Goal: Contribute content: Add original content to the website for others to see

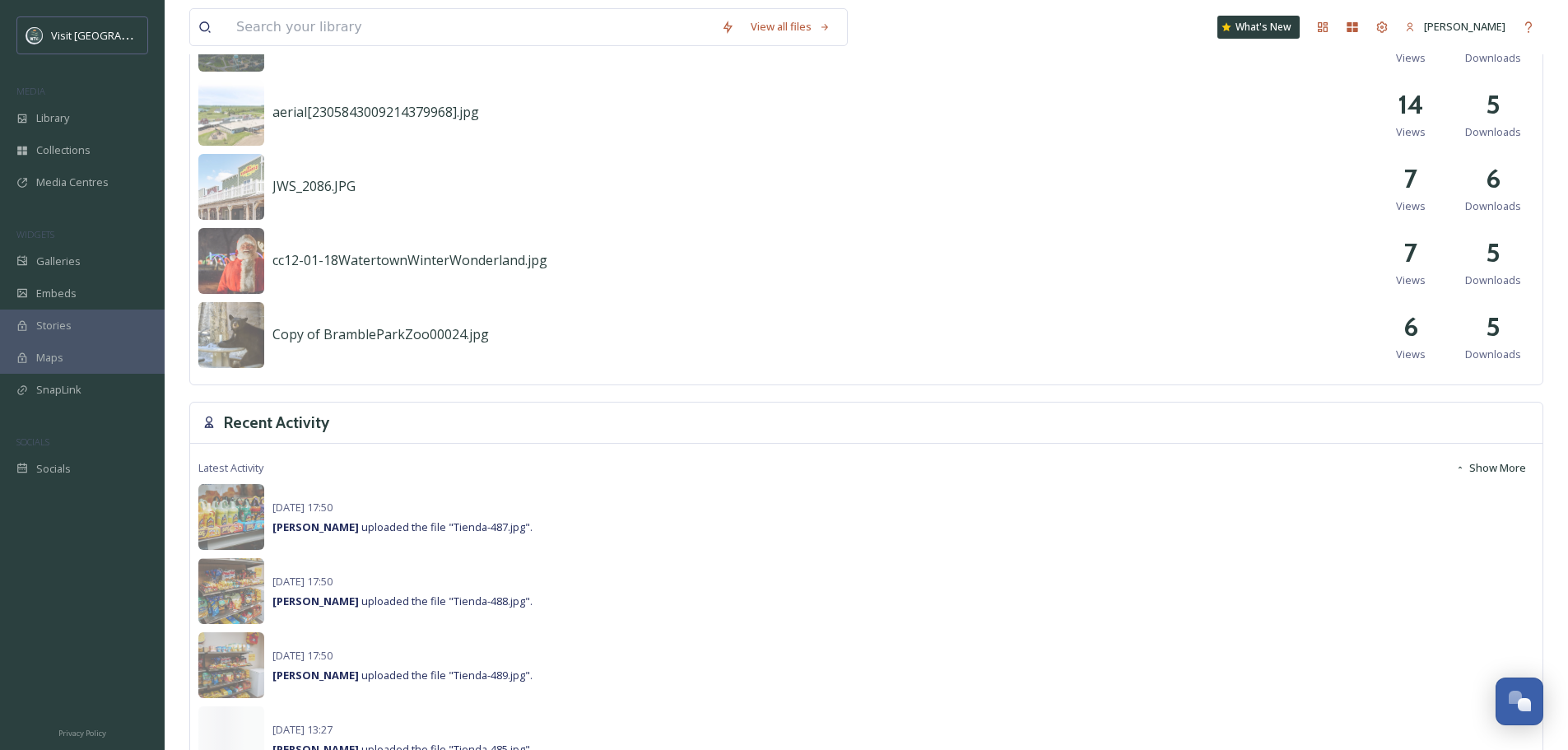
scroll to position [823, 0]
click at [225, 507] on img at bounding box center [231, 516] width 65 height 66
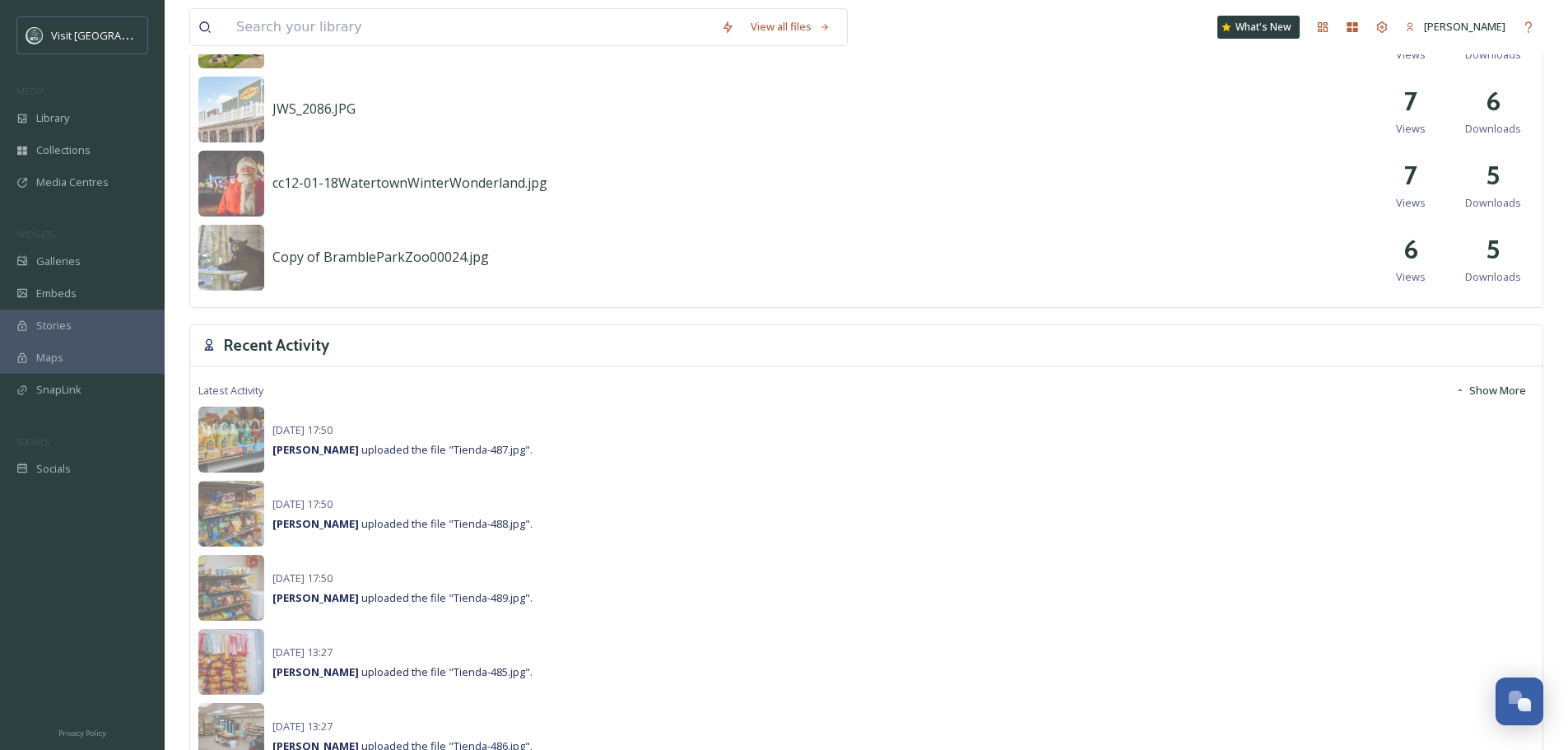
scroll to position [1071, 0]
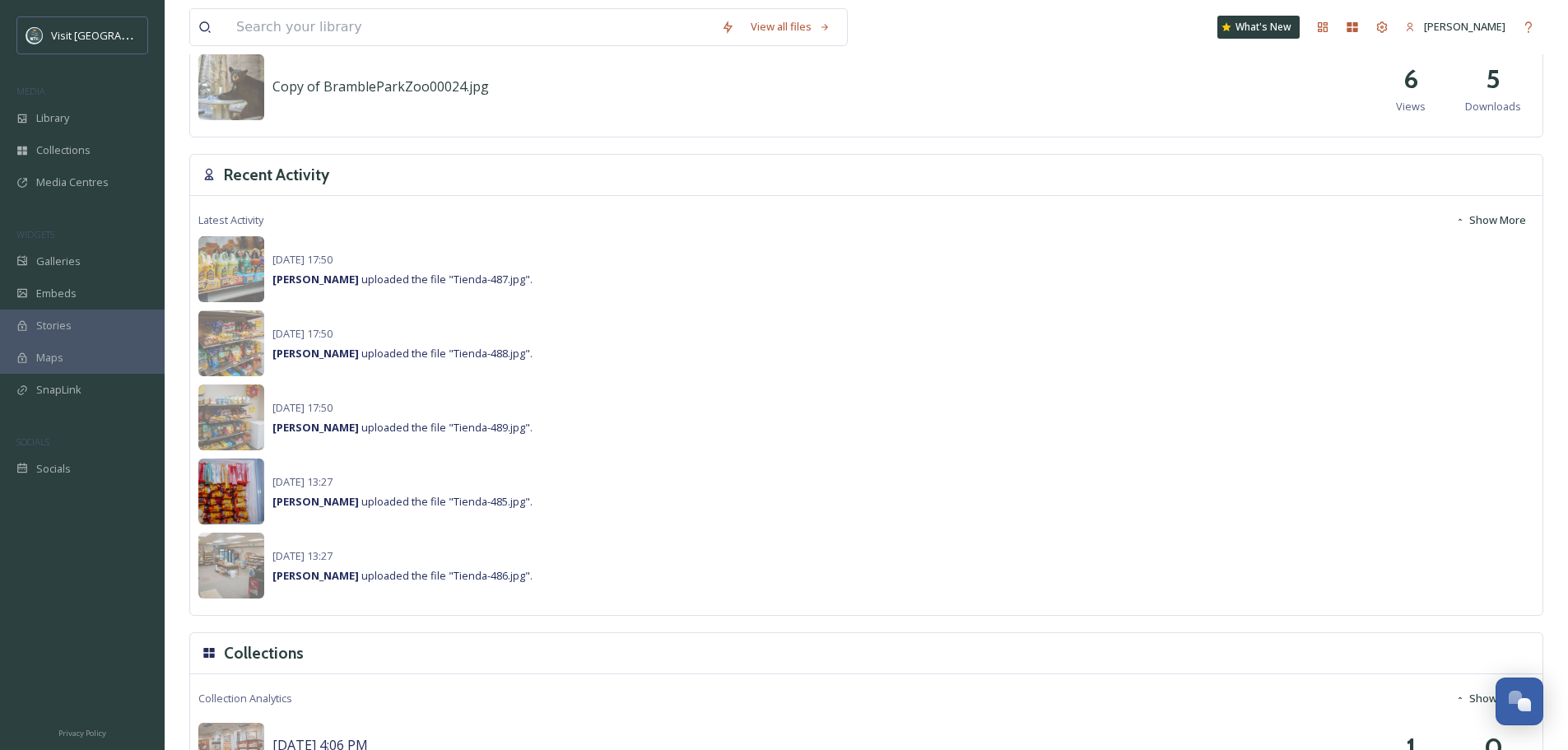
click at [231, 501] on img at bounding box center [231, 491] width 65 height 66
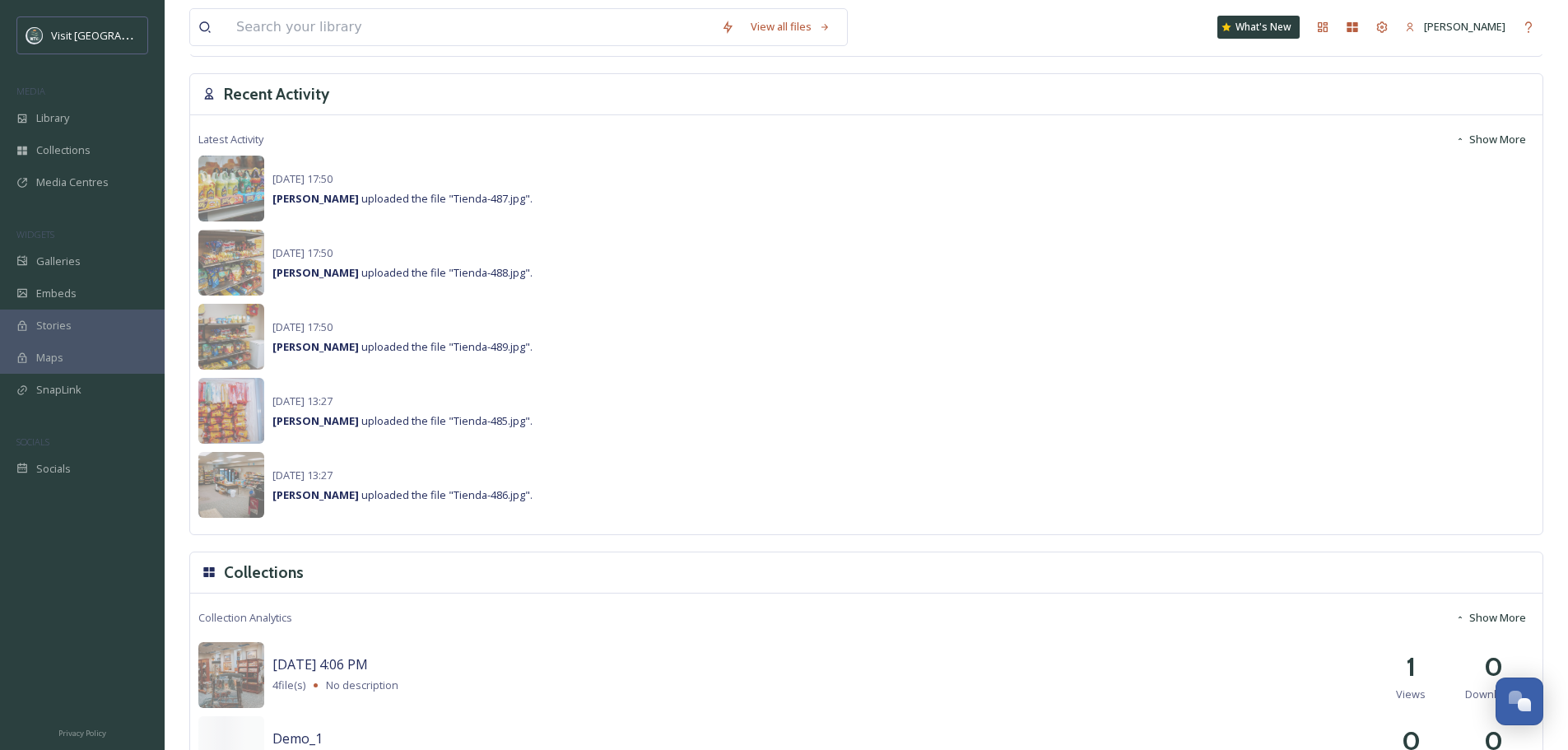
scroll to position [1235, 0]
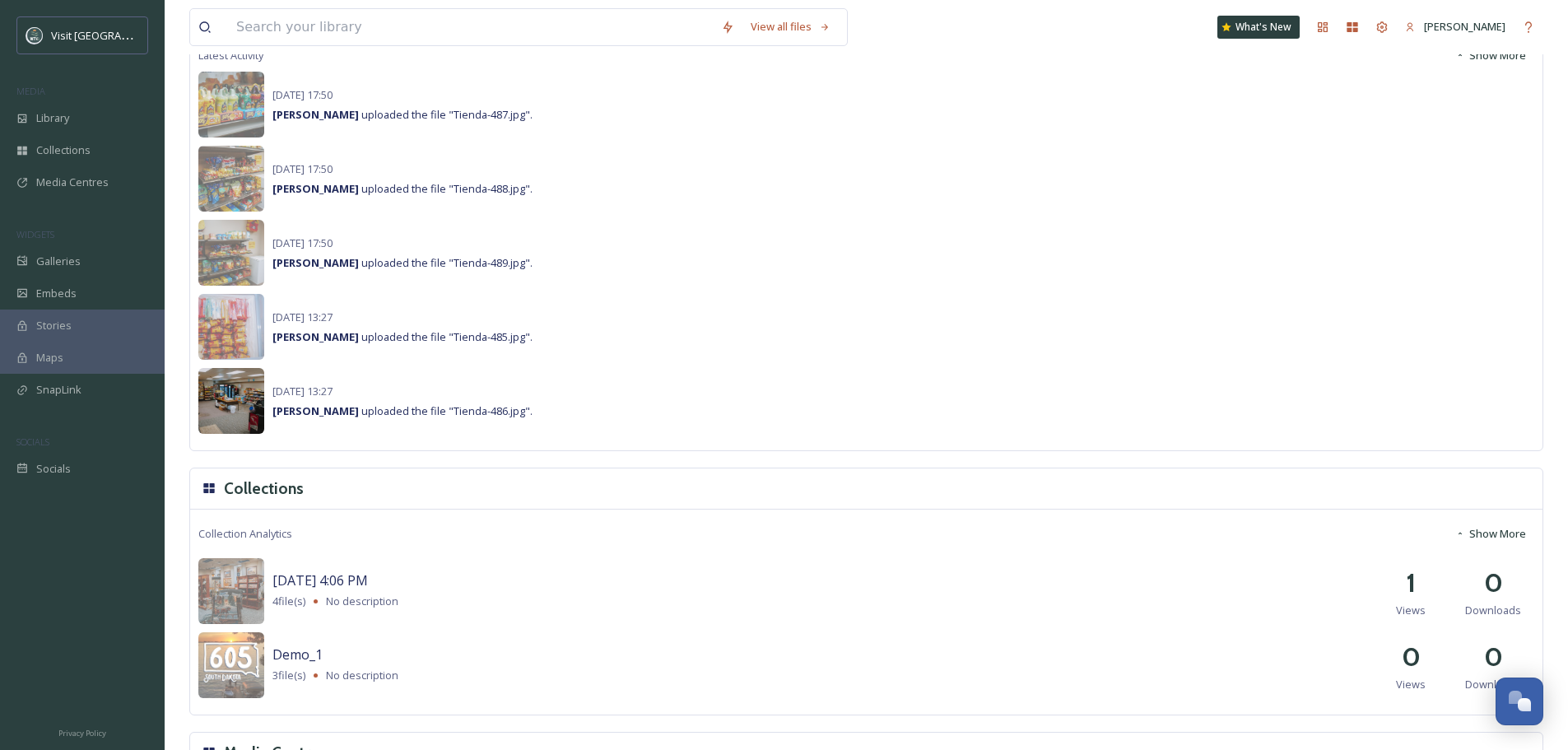
click at [230, 409] on img at bounding box center [231, 401] width 65 height 66
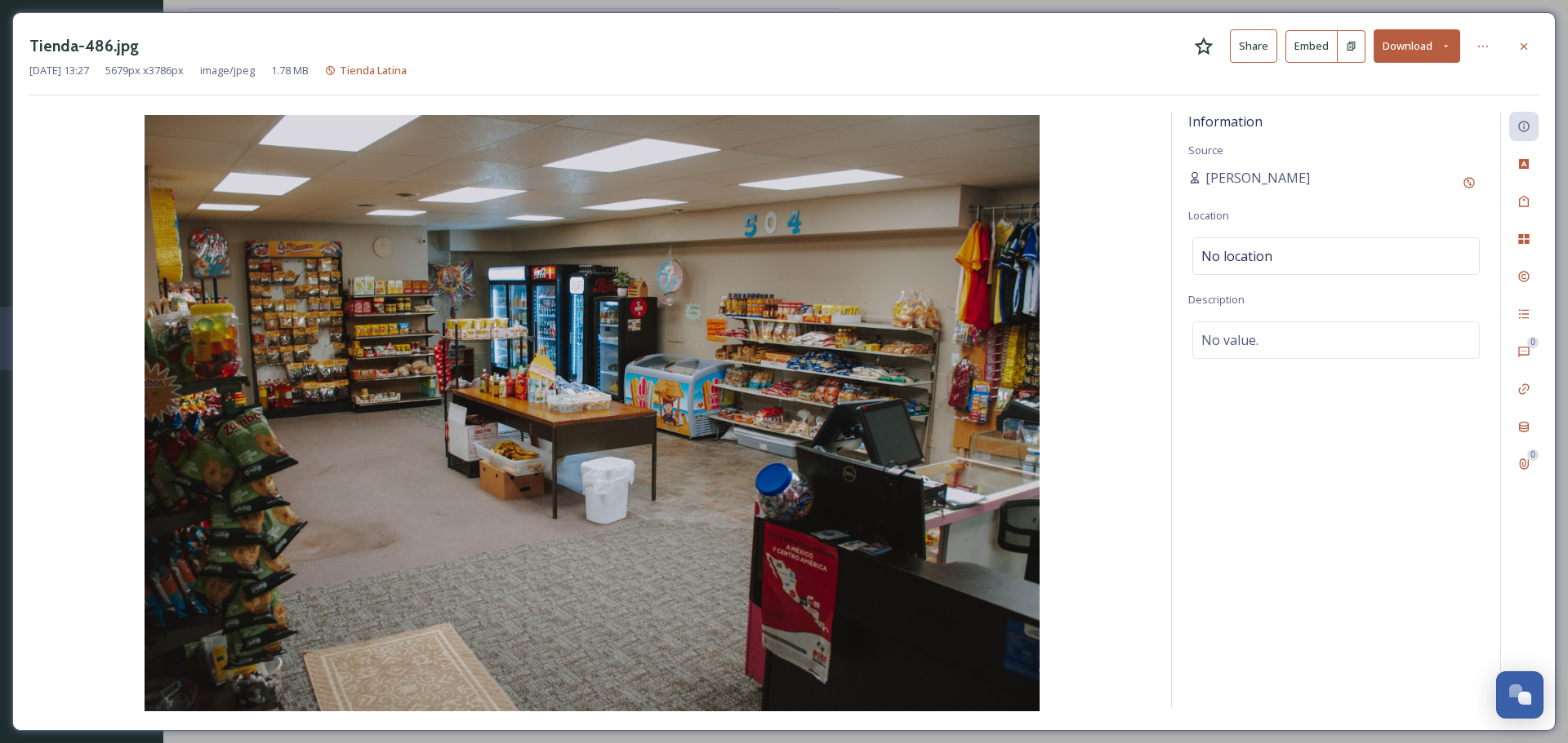
click at [1018, 408] on img at bounding box center [591, 413] width 1125 height 596
click at [1522, 43] on icon at bounding box center [1523, 46] width 13 height 13
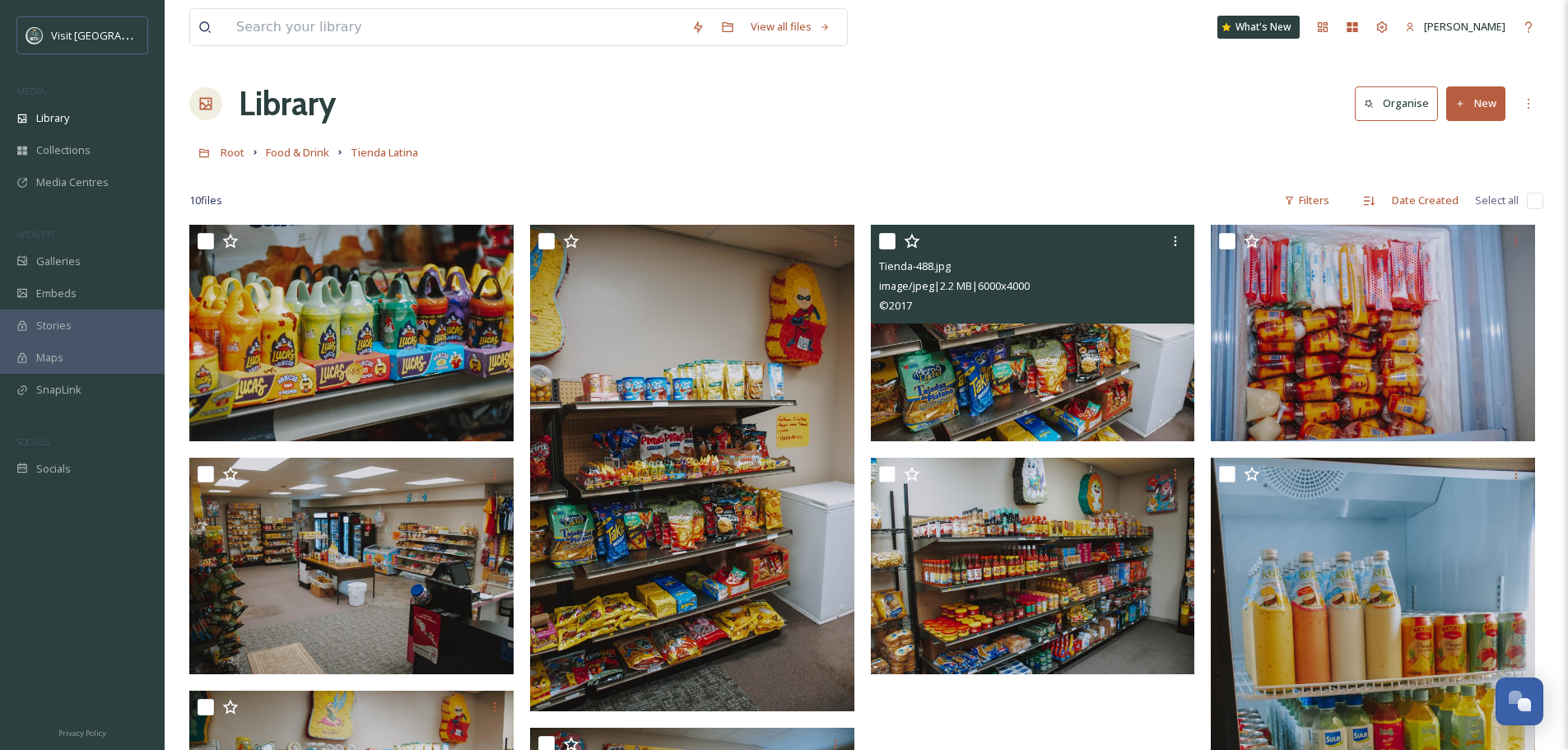
scroll to position [455, 0]
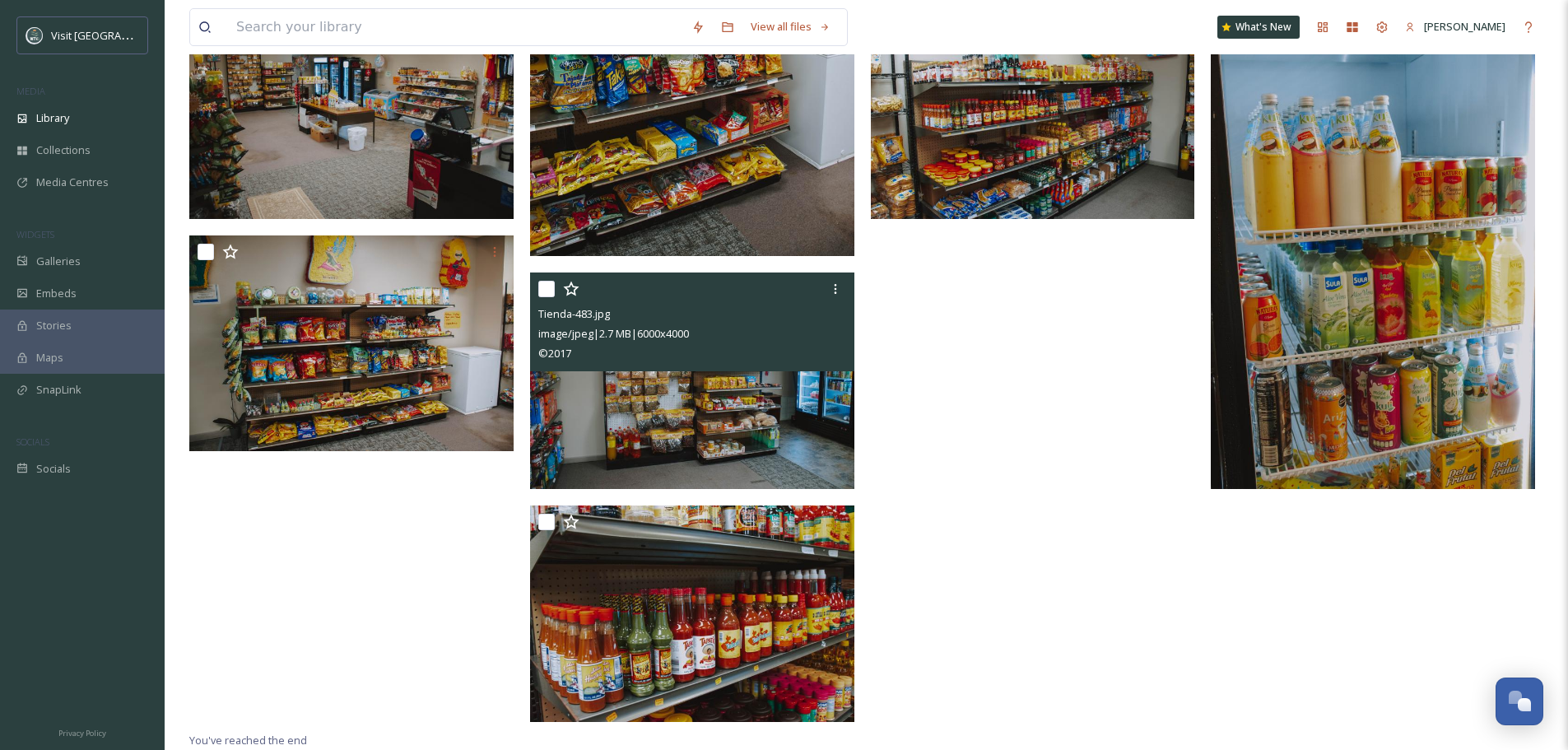
click at [738, 405] on img at bounding box center [692, 380] width 324 height 216
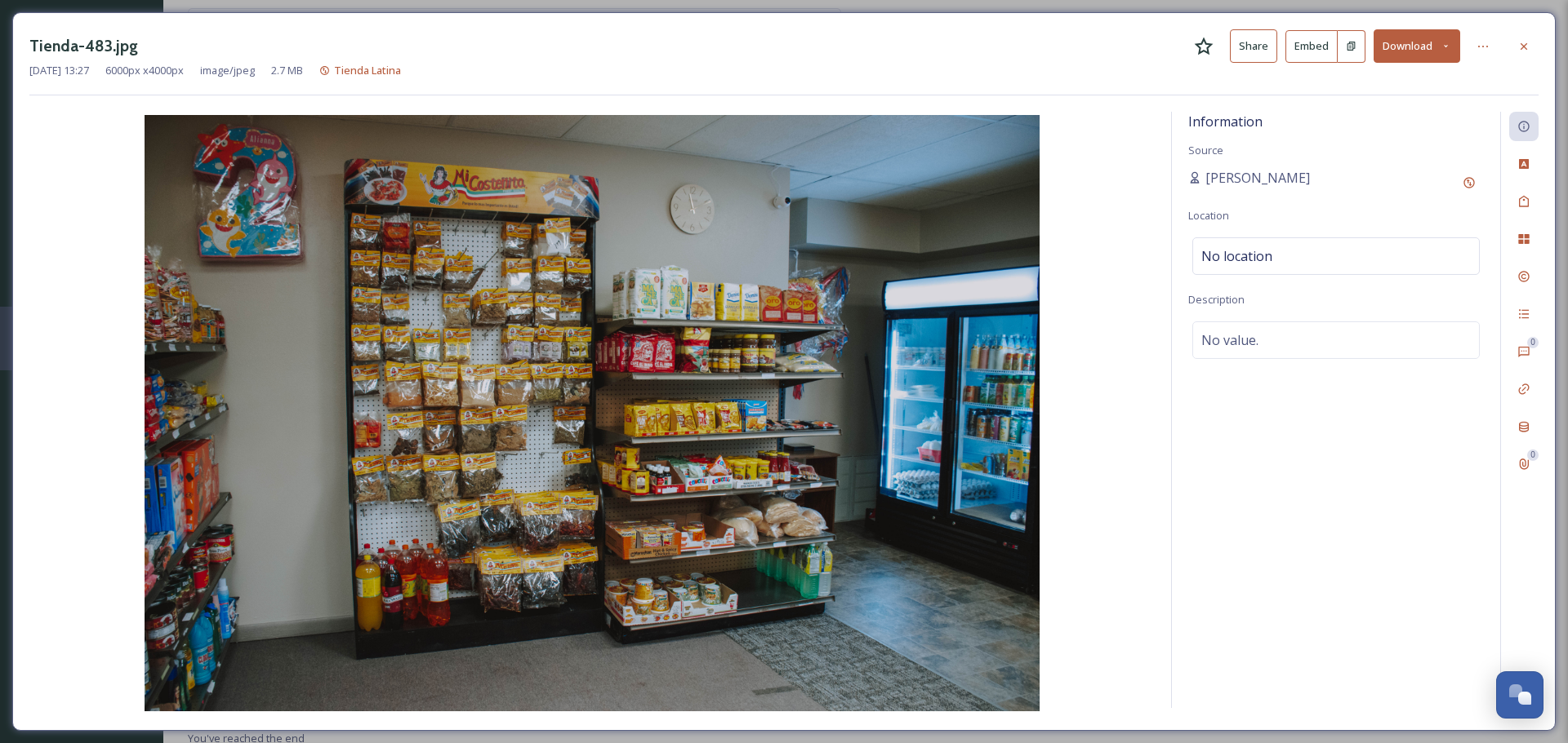
scroll to position [228, 0]
click at [1199, 553] on div "Information Source [PERSON_NAME] Location No location Description No value." at bounding box center [1336, 410] width 328 height 596
click at [62, 202] on img at bounding box center [591, 413] width 1125 height 596
click at [1525, 50] on icon at bounding box center [1523, 46] width 13 height 13
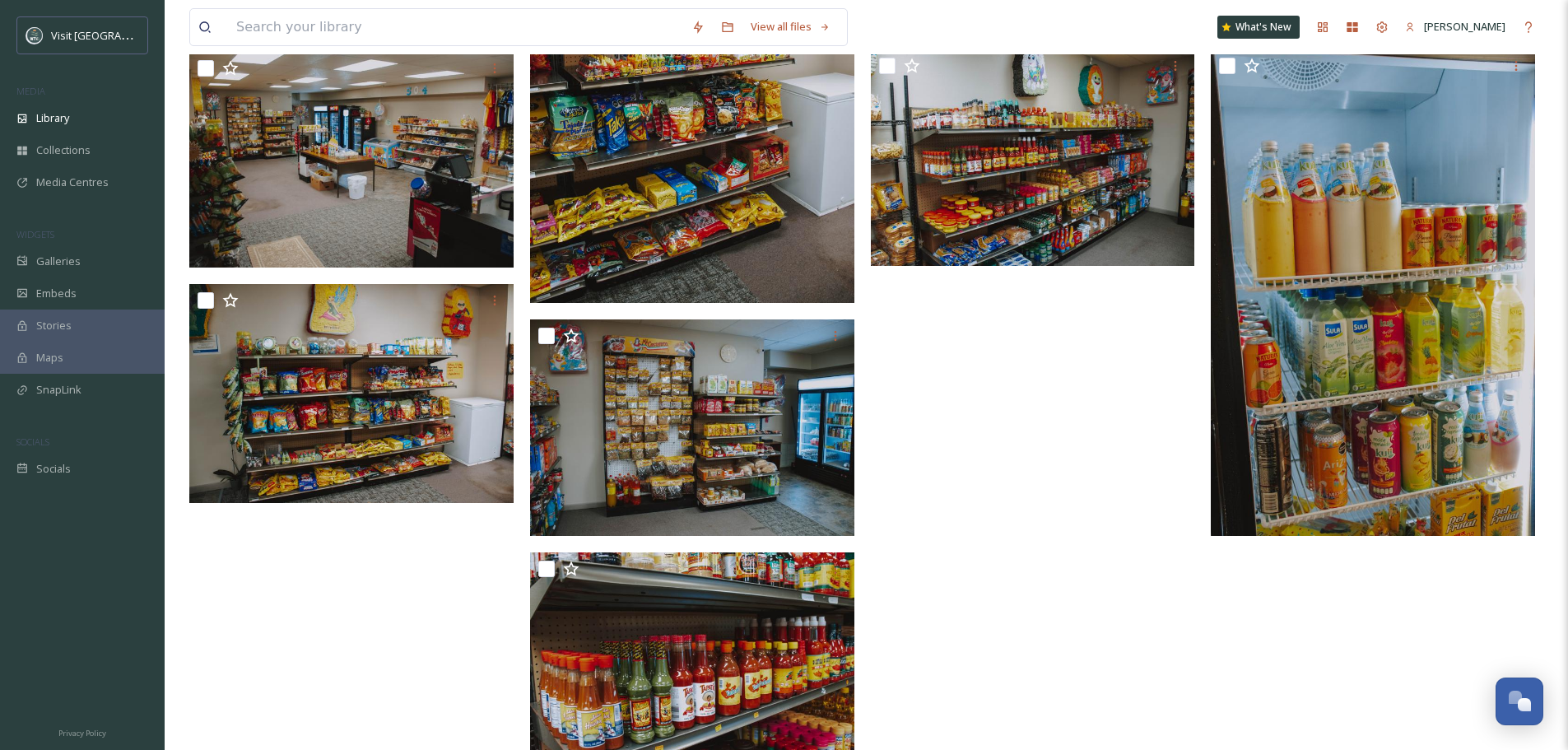
scroll to position [455, 0]
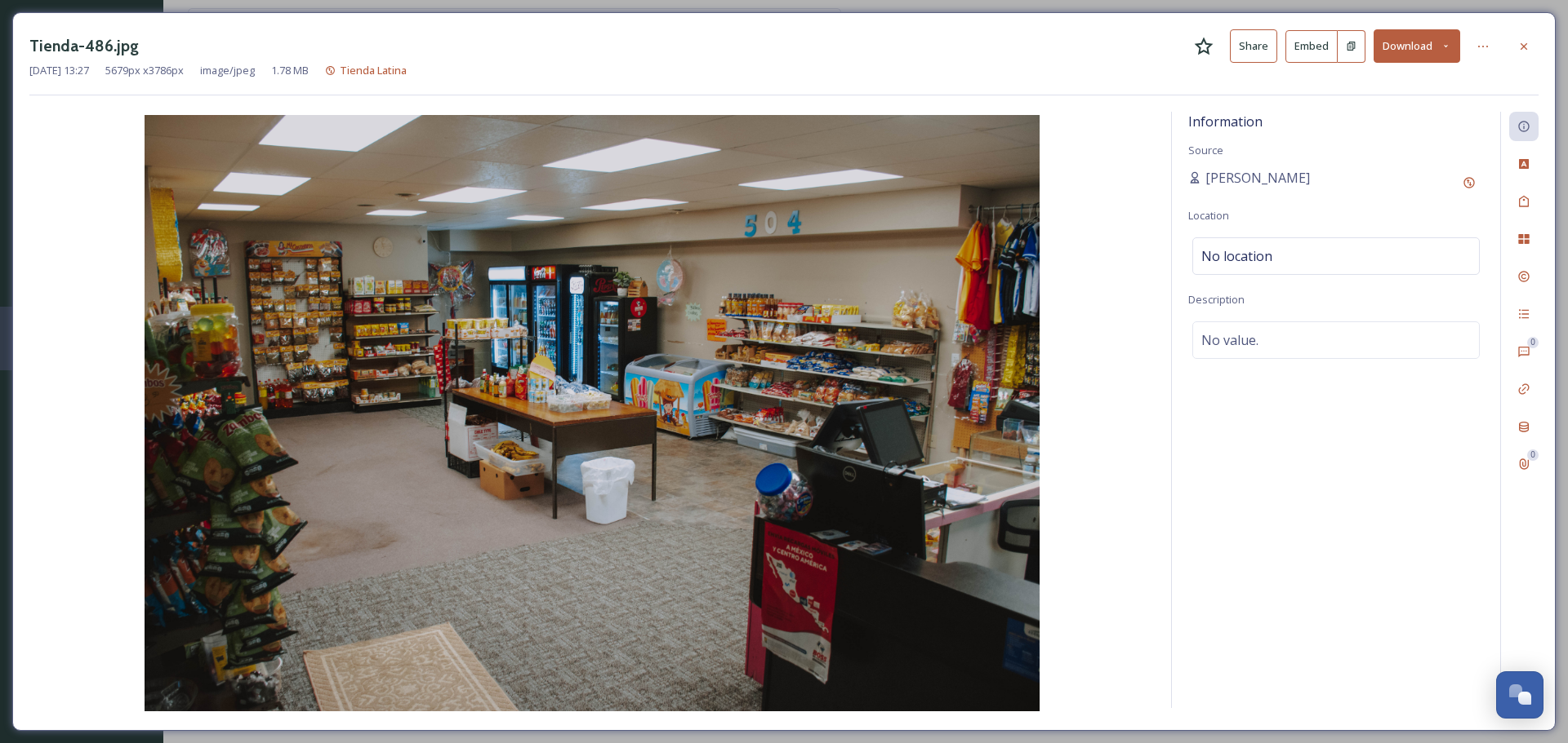
click at [1111, 448] on img at bounding box center [591, 413] width 1125 height 596
click at [1521, 45] on icon at bounding box center [1523, 46] width 13 height 13
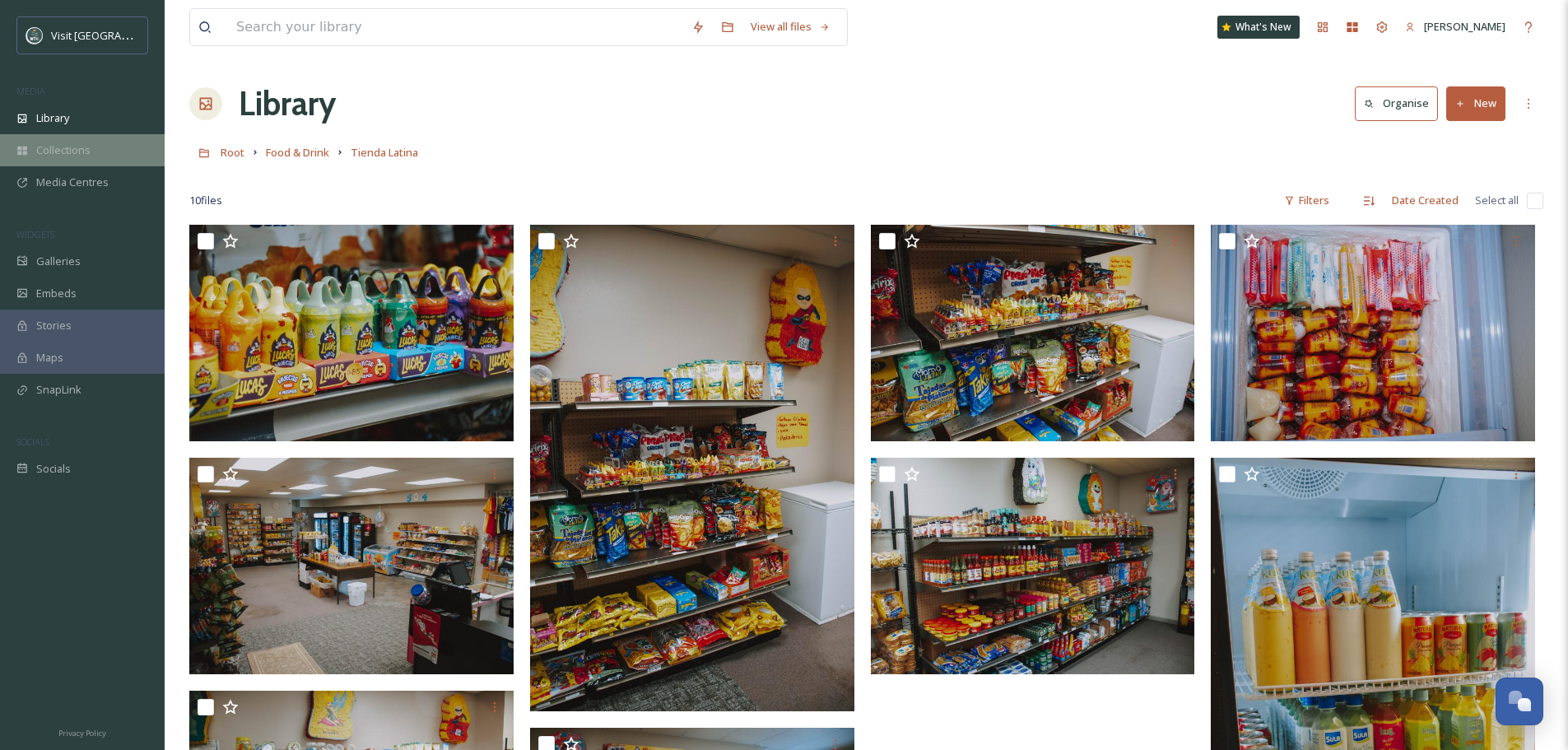
click at [94, 152] on div "Collections" at bounding box center [82, 150] width 165 height 32
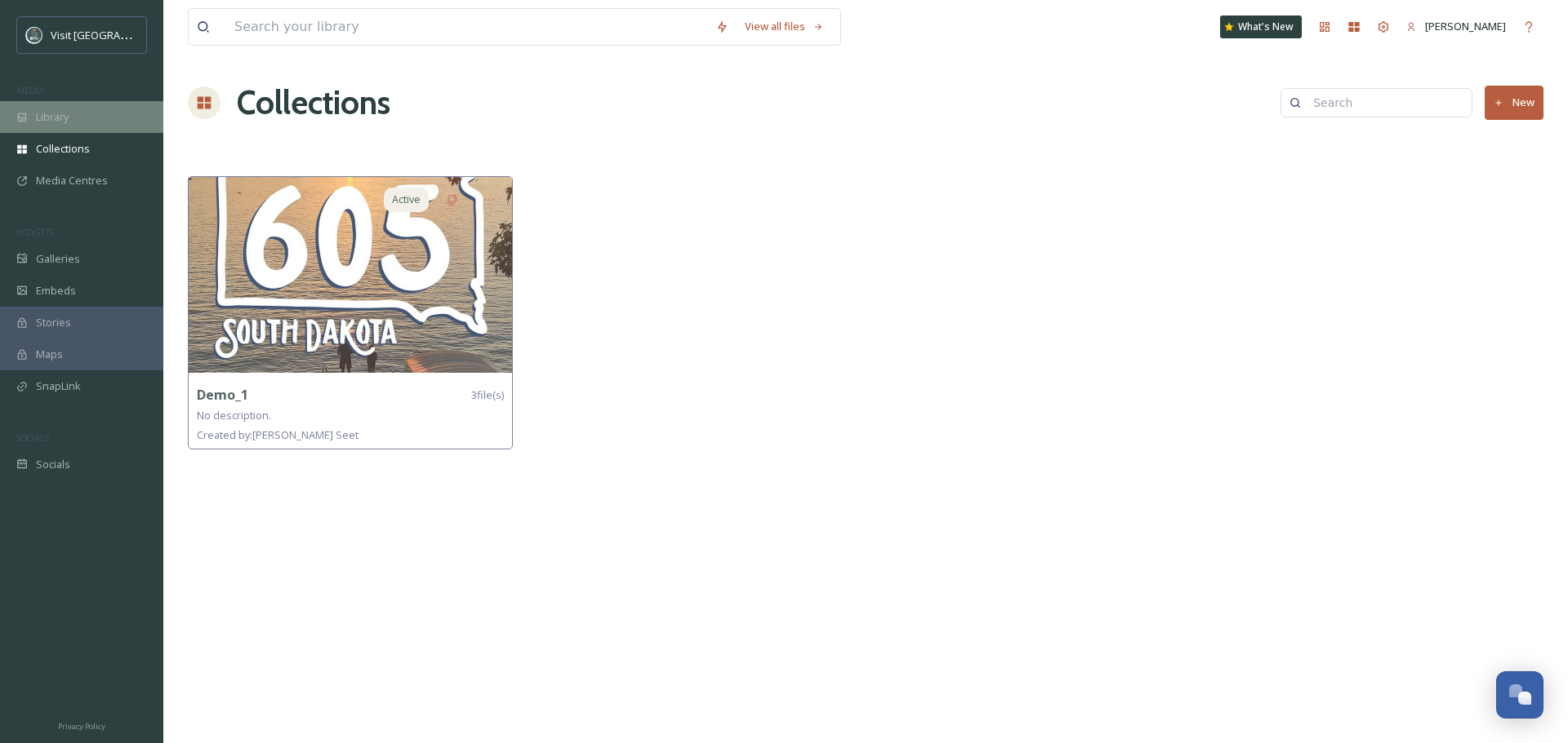
click at [72, 114] on div "Library" at bounding box center [81, 116] width 163 height 32
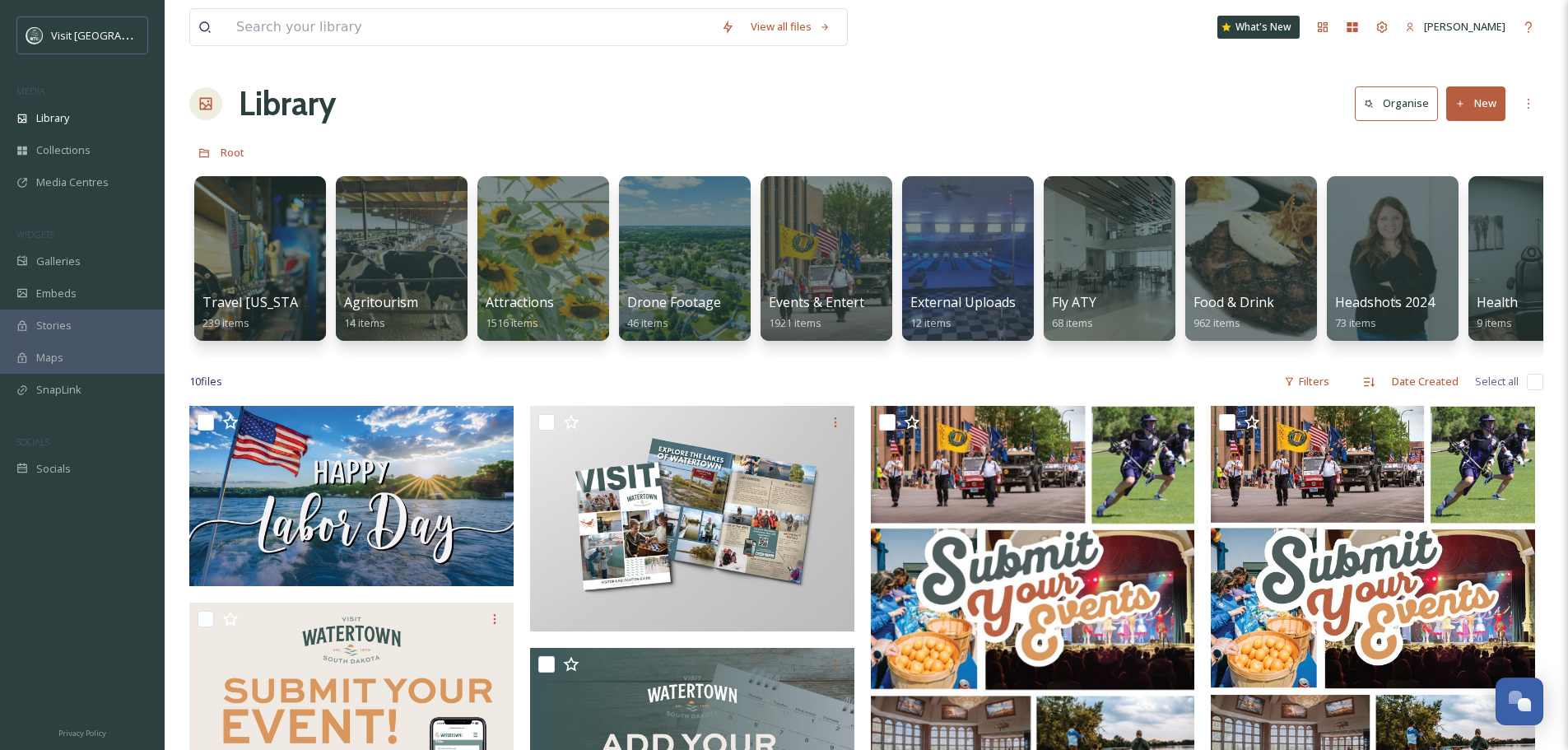
click at [1484, 109] on button "New" at bounding box center [1476, 103] width 59 height 34
click at [1473, 201] on div "Folder" at bounding box center [1459, 206] width 93 height 32
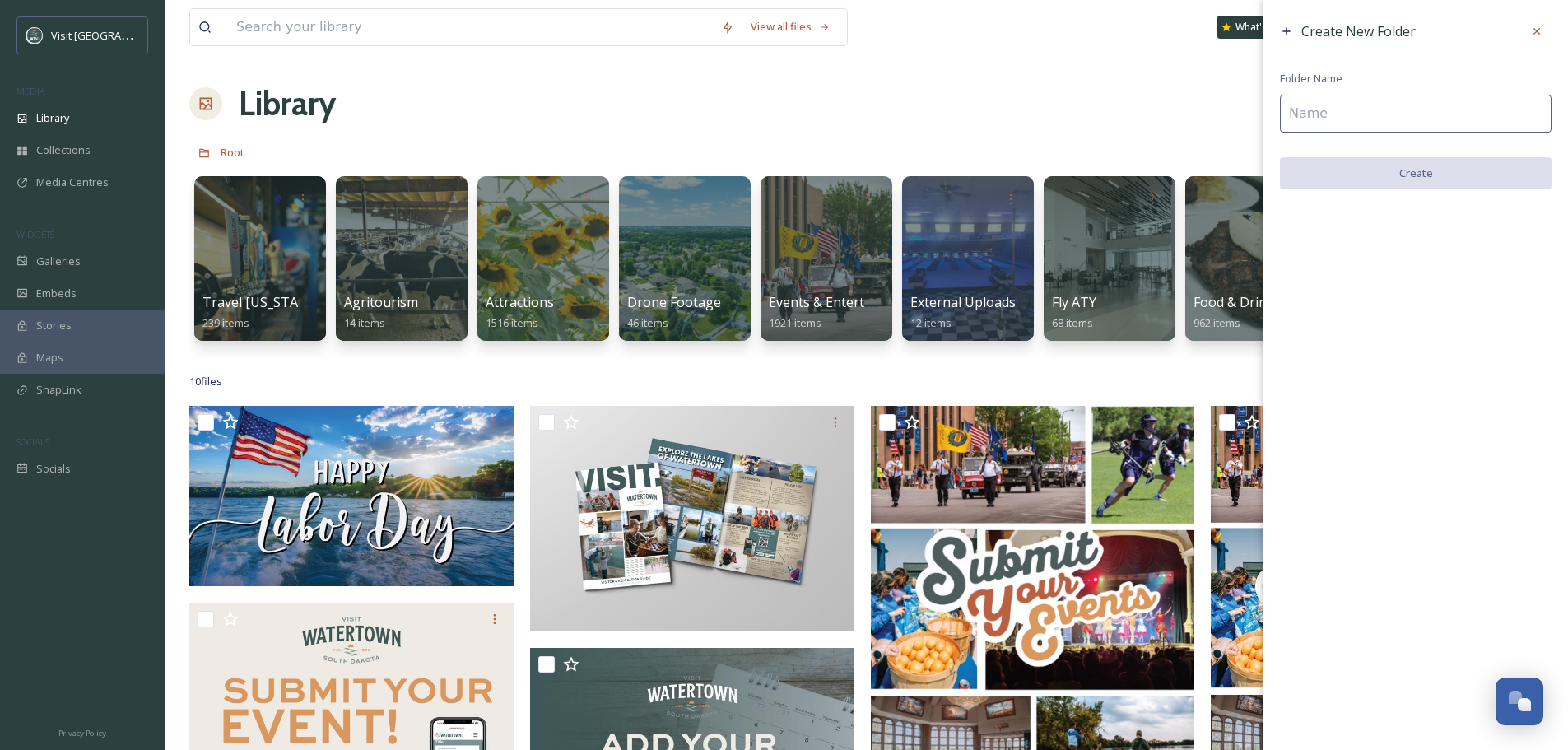
click at [1392, 118] on input at bounding box center [1416, 114] width 271 height 38
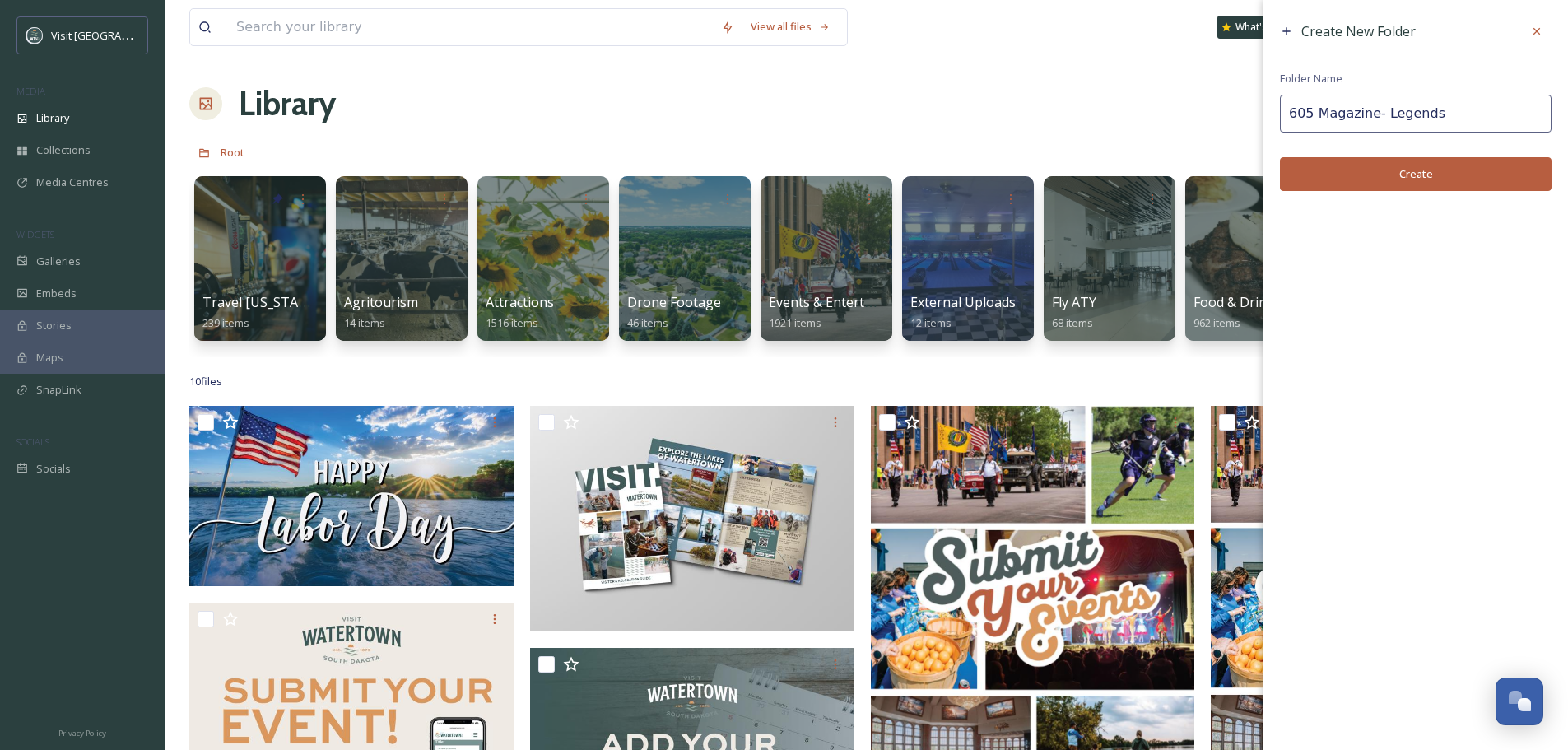
type input "605 Magazine- Legends"
click at [1406, 180] on button "Create" at bounding box center [1416, 173] width 271 height 34
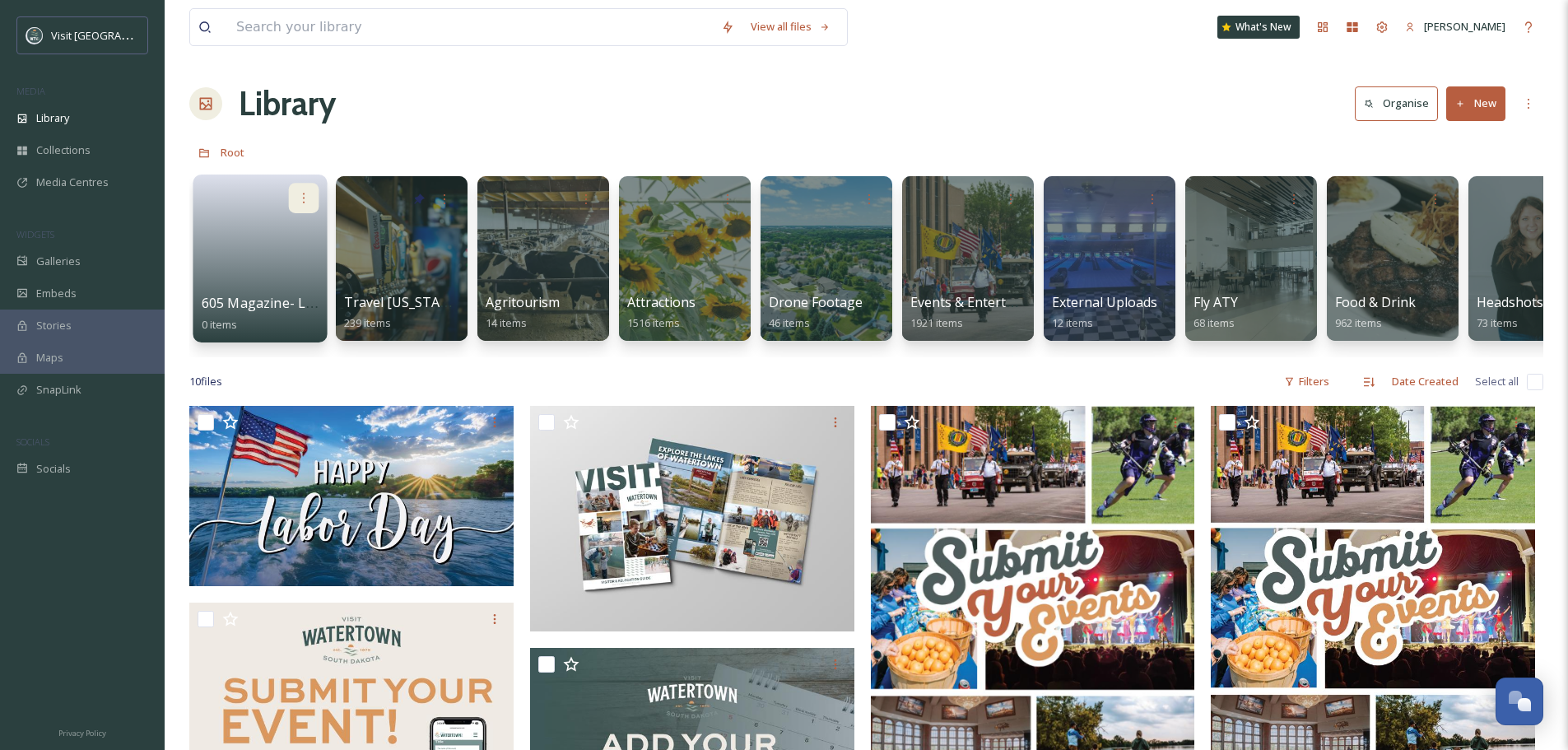
click at [299, 197] on icon at bounding box center [303, 197] width 13 height 13
click at [211, 229] on link at bounding box center [260, 253] width 118 height 80
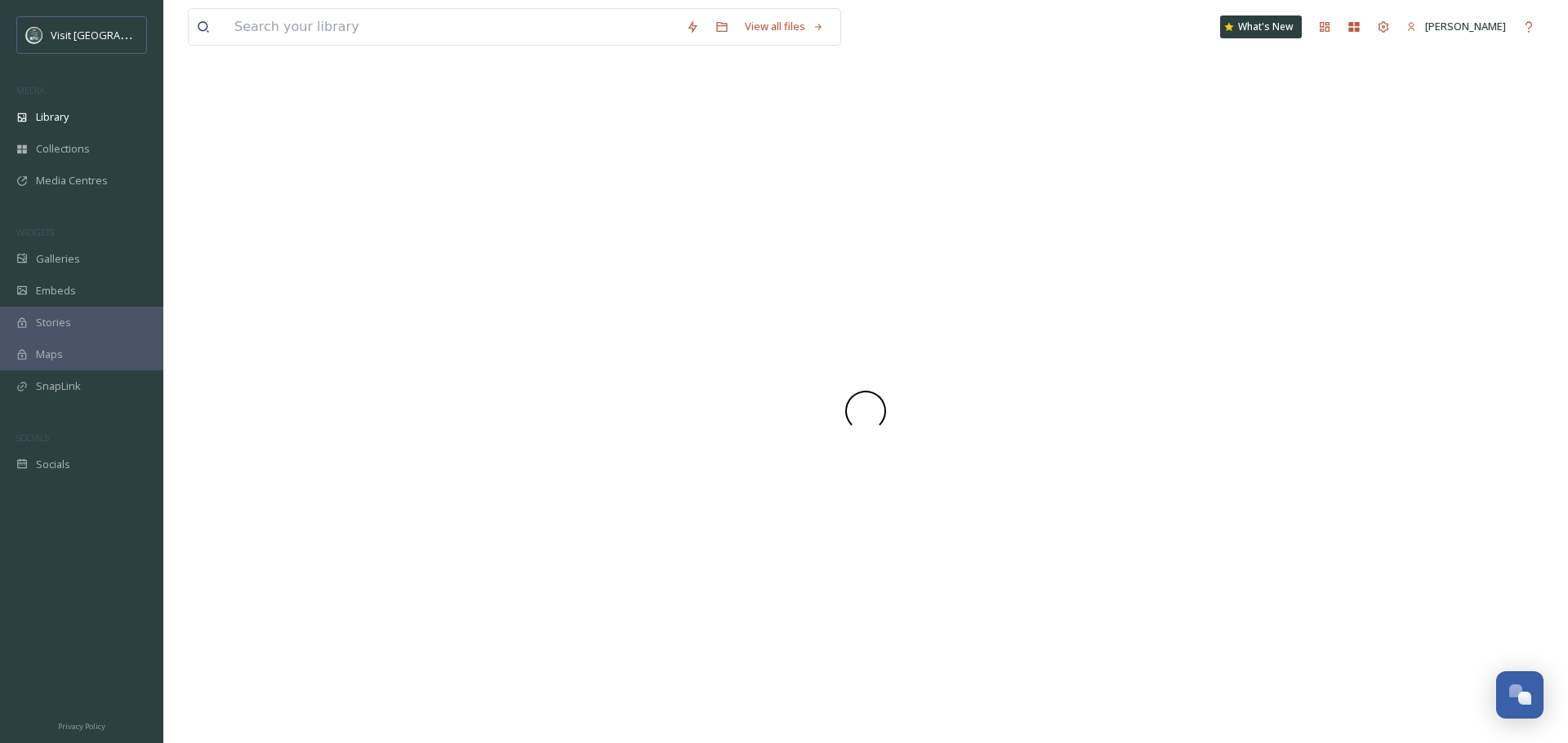
click at [209, 227] on div at bounding box center [866, 411] width 1355 height 665
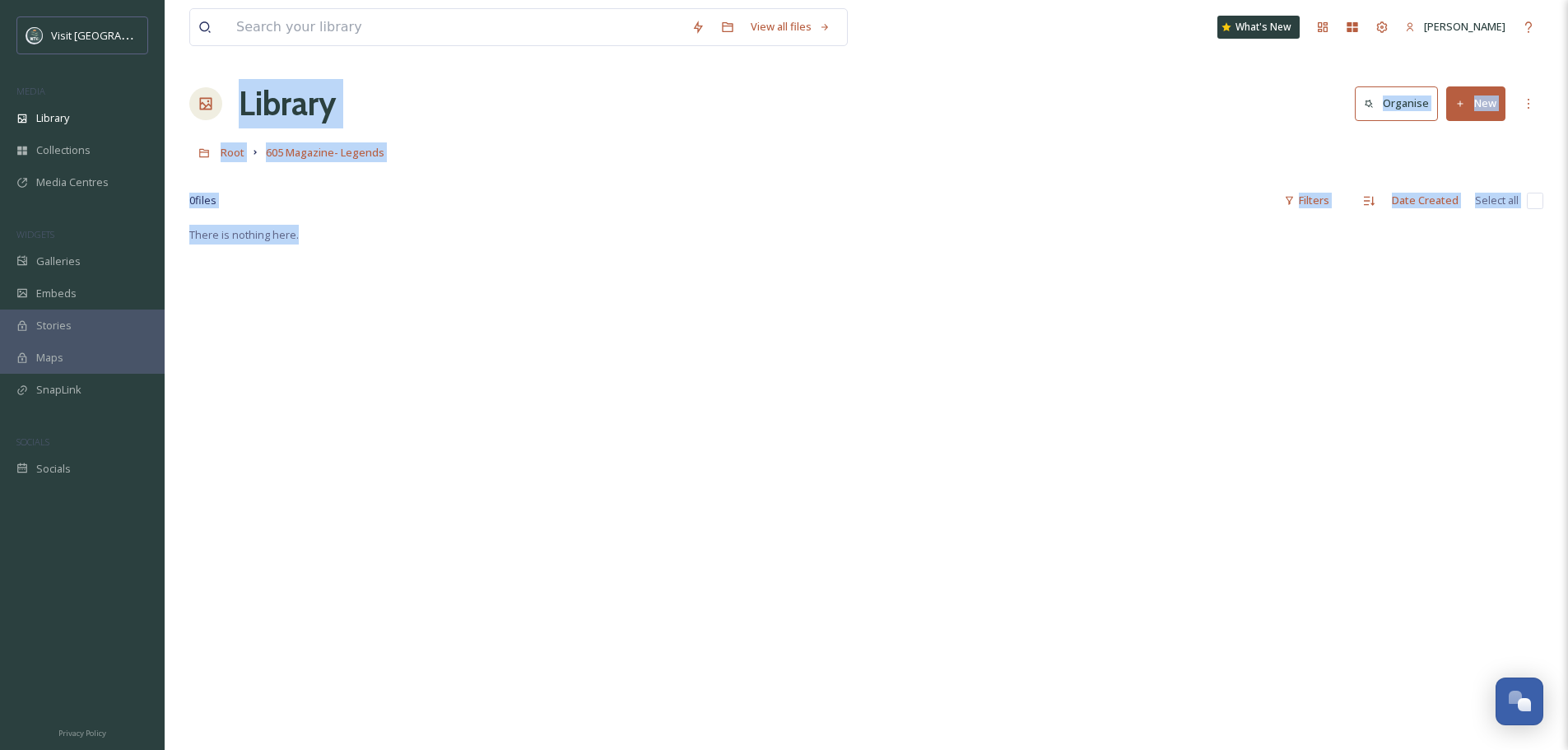
click at [1484, 106] on button "New" at bounding box center [1476, 103] width 59 height 34
click at [1483, 144] on span "File Upload" at bounding box center [1468, 142] width 54 height 16
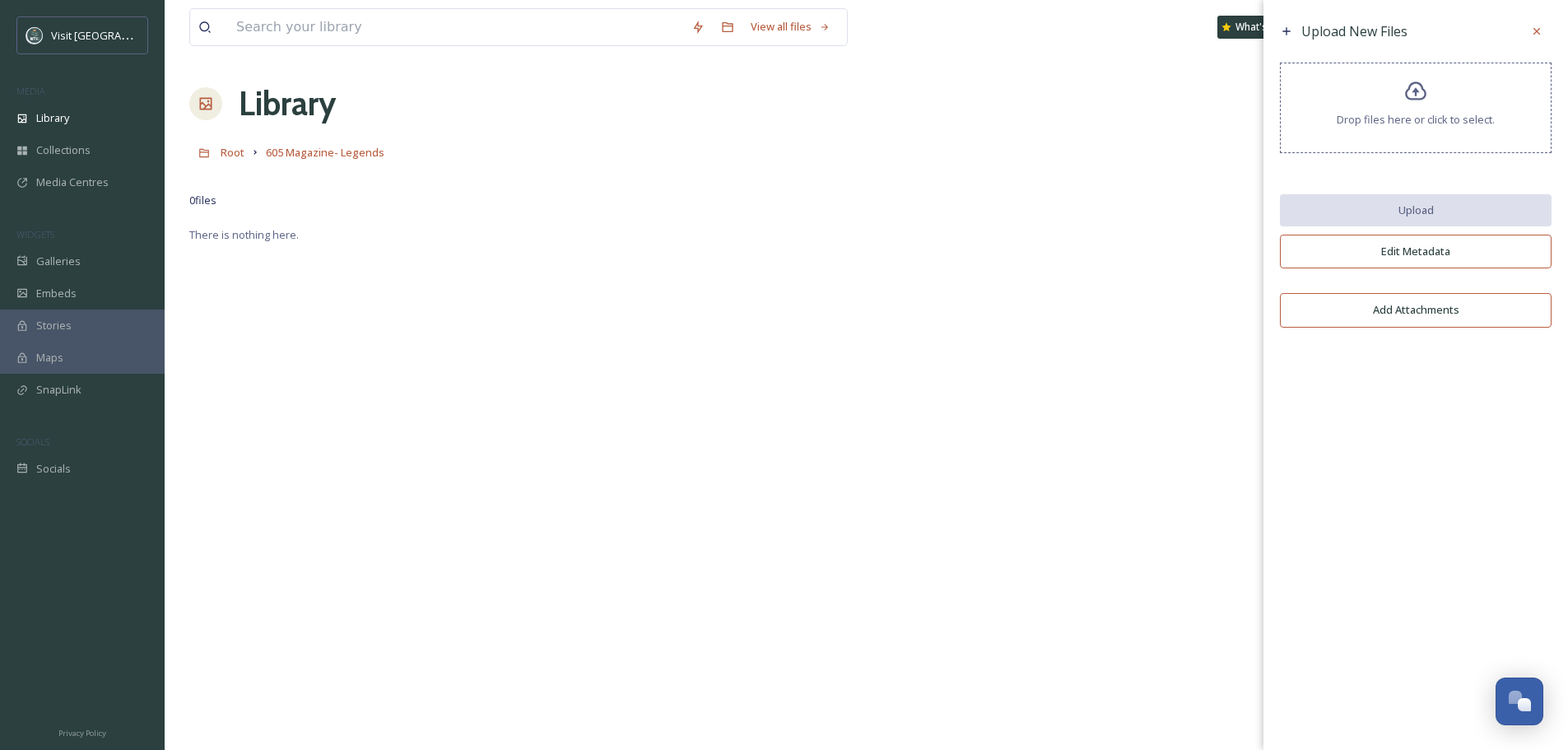
click at [1386, 57] on div "Upload New Files Drop files here or click to select. Upload Edit Metadata Add A…" at bounding box center [1416, 176] width 305 height 353
click at [1382, 87] on div "Drop files here or click to select." at bounding box center [1416, 108] width 271 height 91
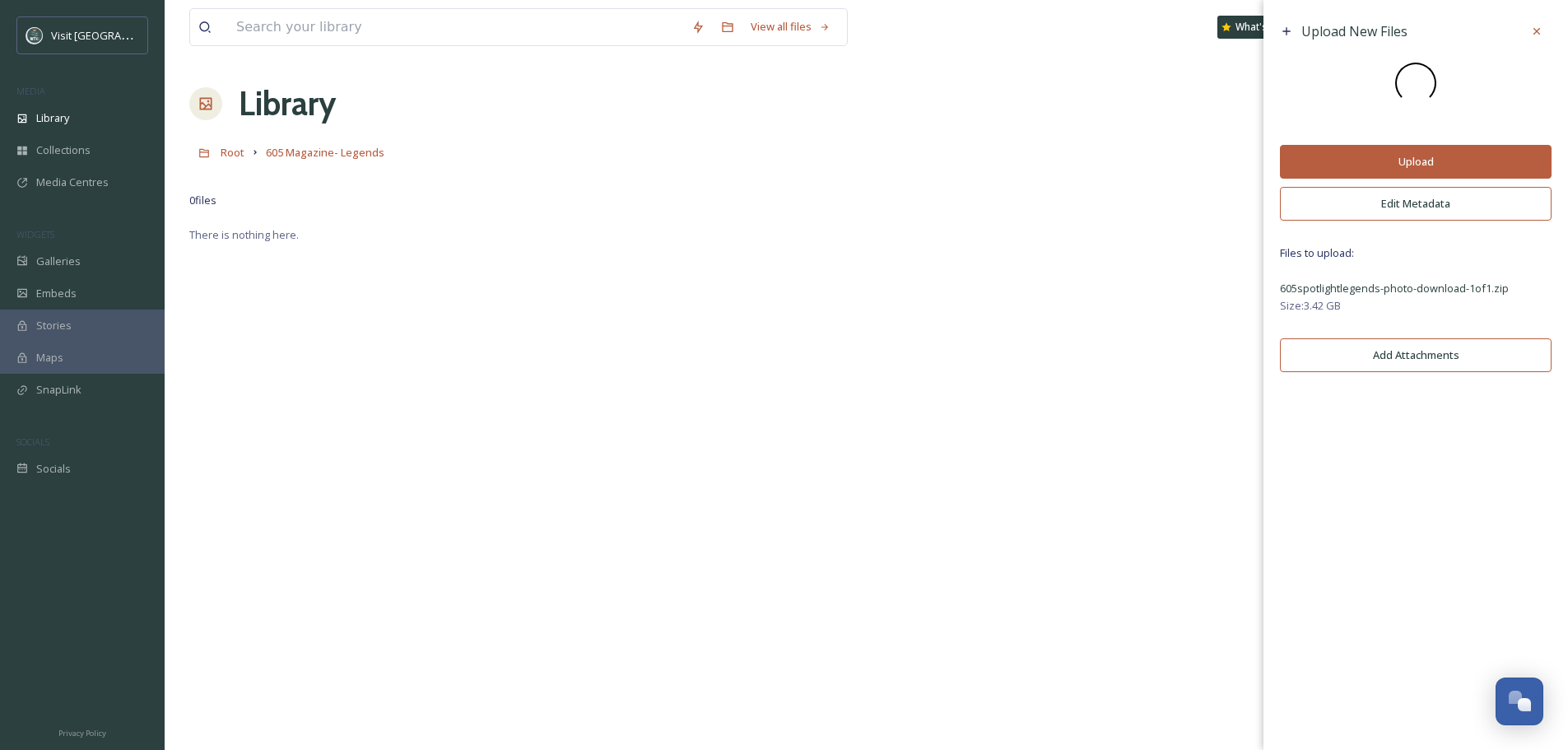
click at [1431, 197] on button "Edit Metadata" at bounding box center [1416, 203] width 271 height 34
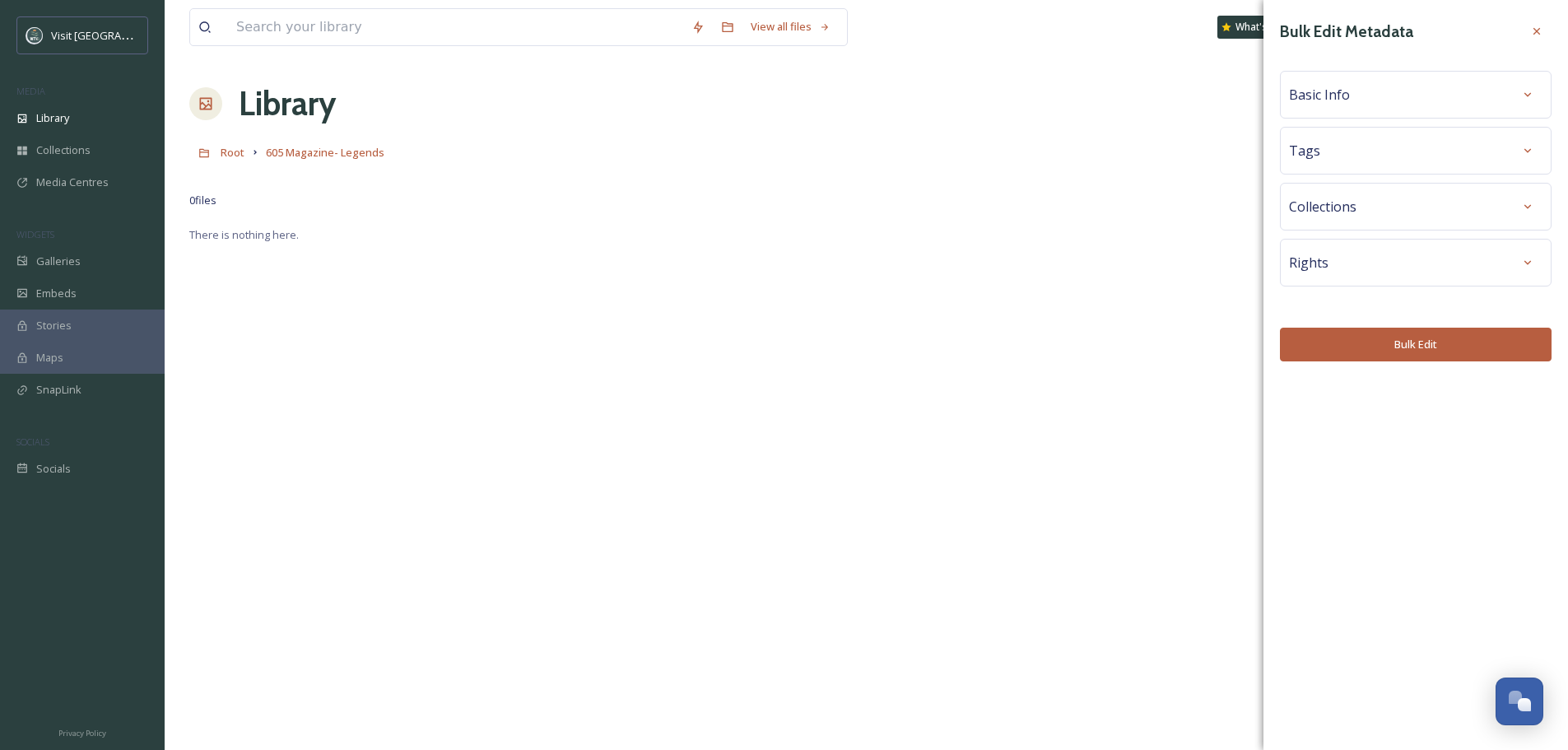
click at [1410, 97] on div "Basic Info" at bounding box center [1416, 95] width 253 height 29
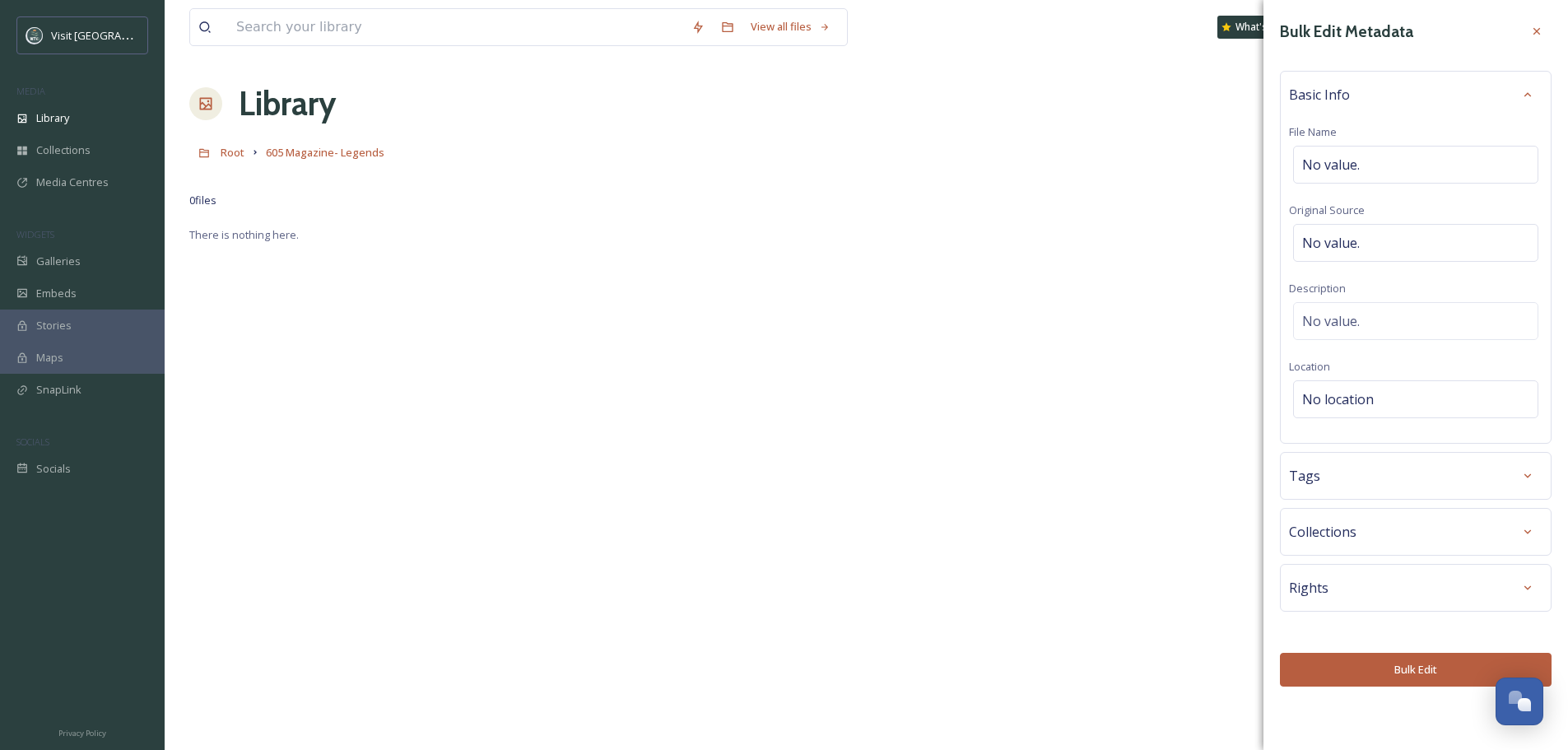
click at [1410, 97] on div "Basic Info" at bounding box center [1416, 95] width 253 height 29
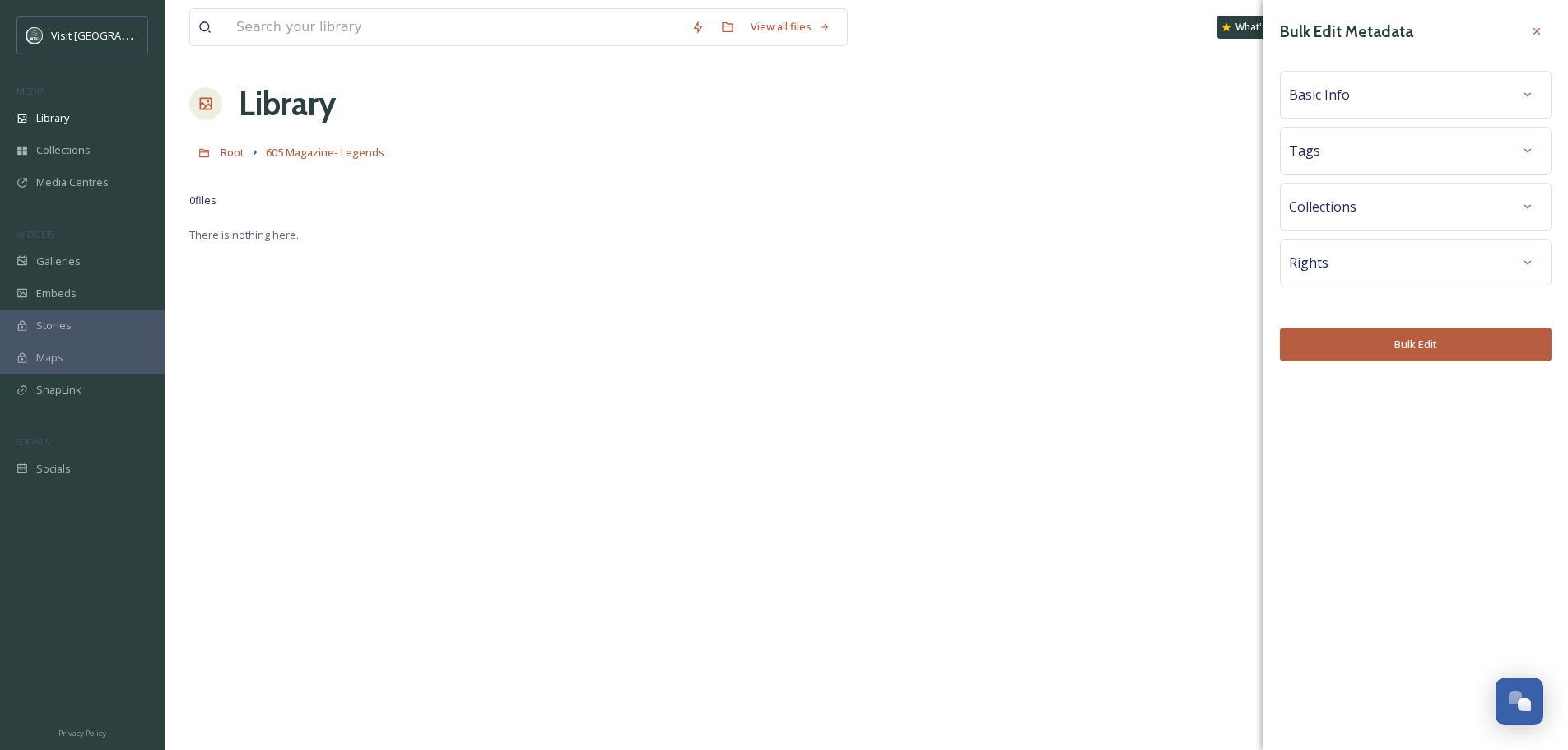
click at [1415, 207] on div "Collections" at bounding box center [1416, 207] width 253 height 29
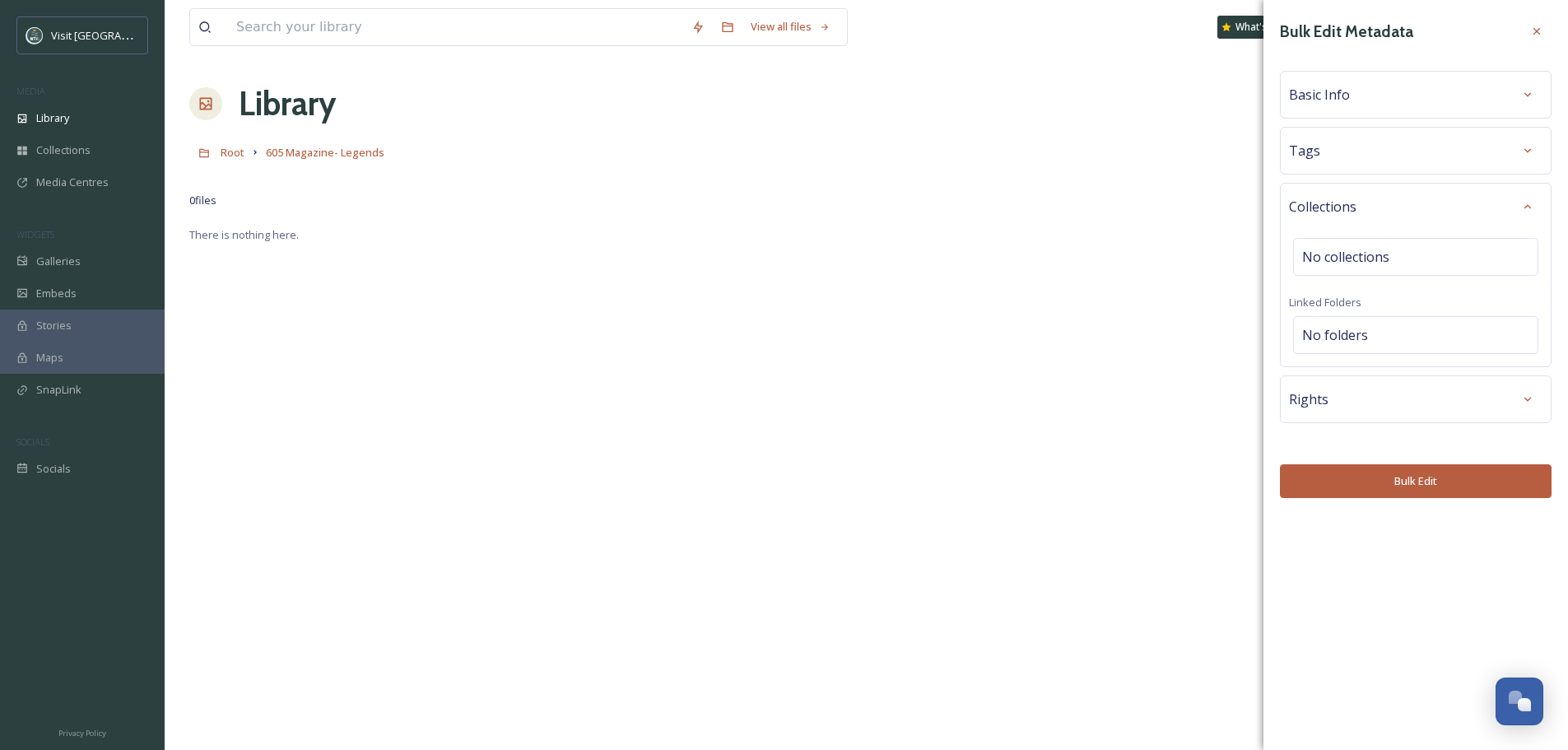
click at [1415, 207] on div "Collections" at bounding box center [1416, 207] width 253 height 29
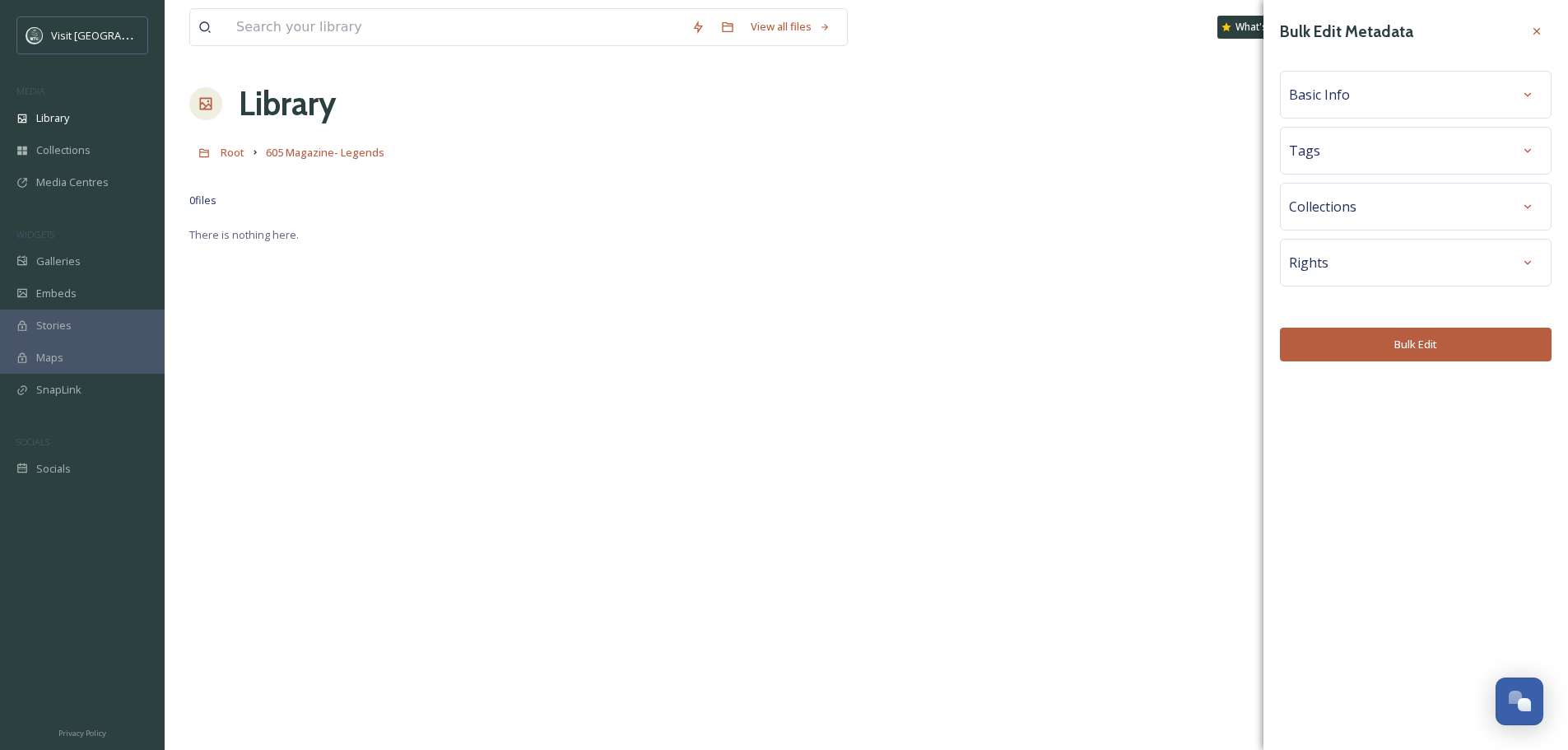
click at [1404, 146] on div "Tags" at bounding box center [1416, 151] width 253 height 29
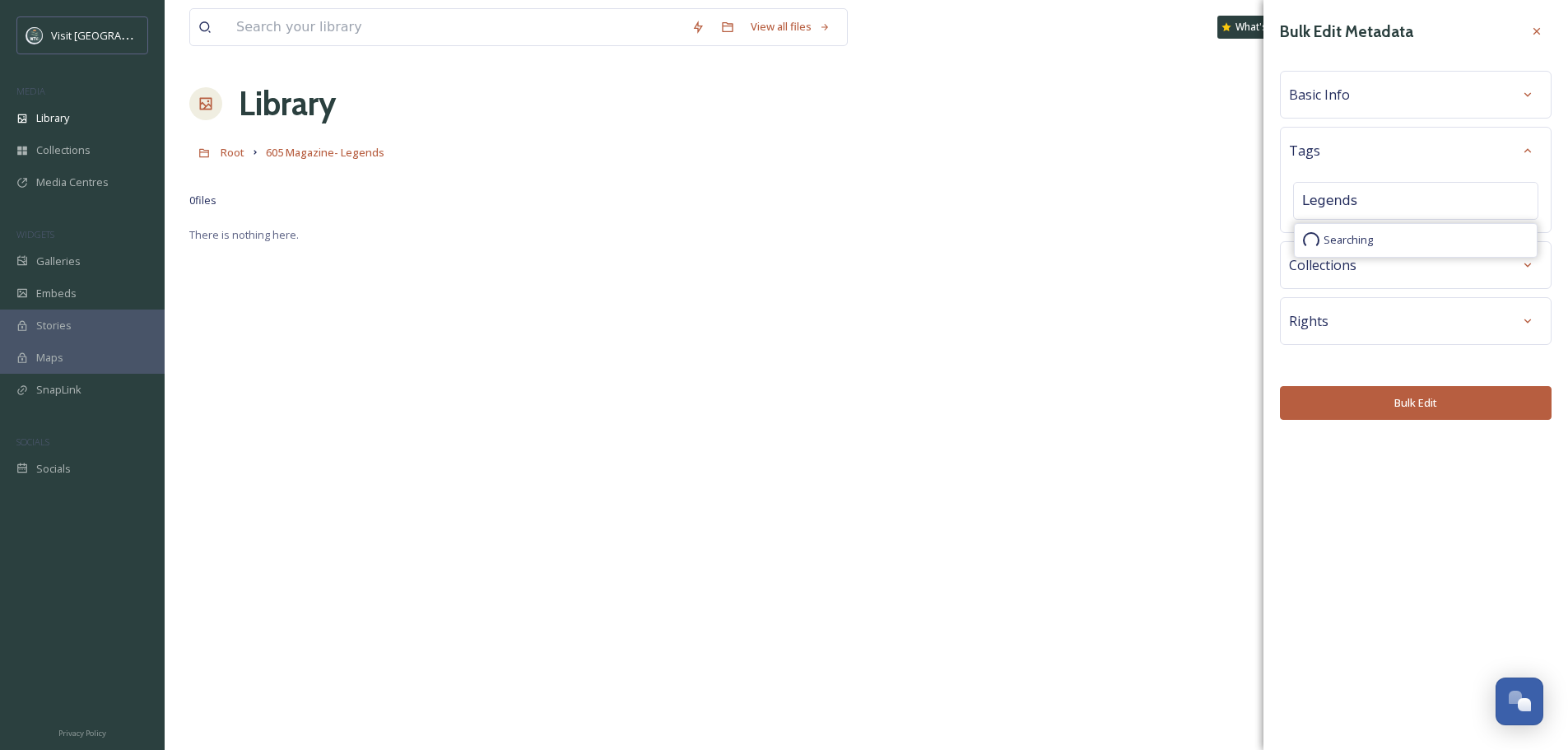
type input "Legends"
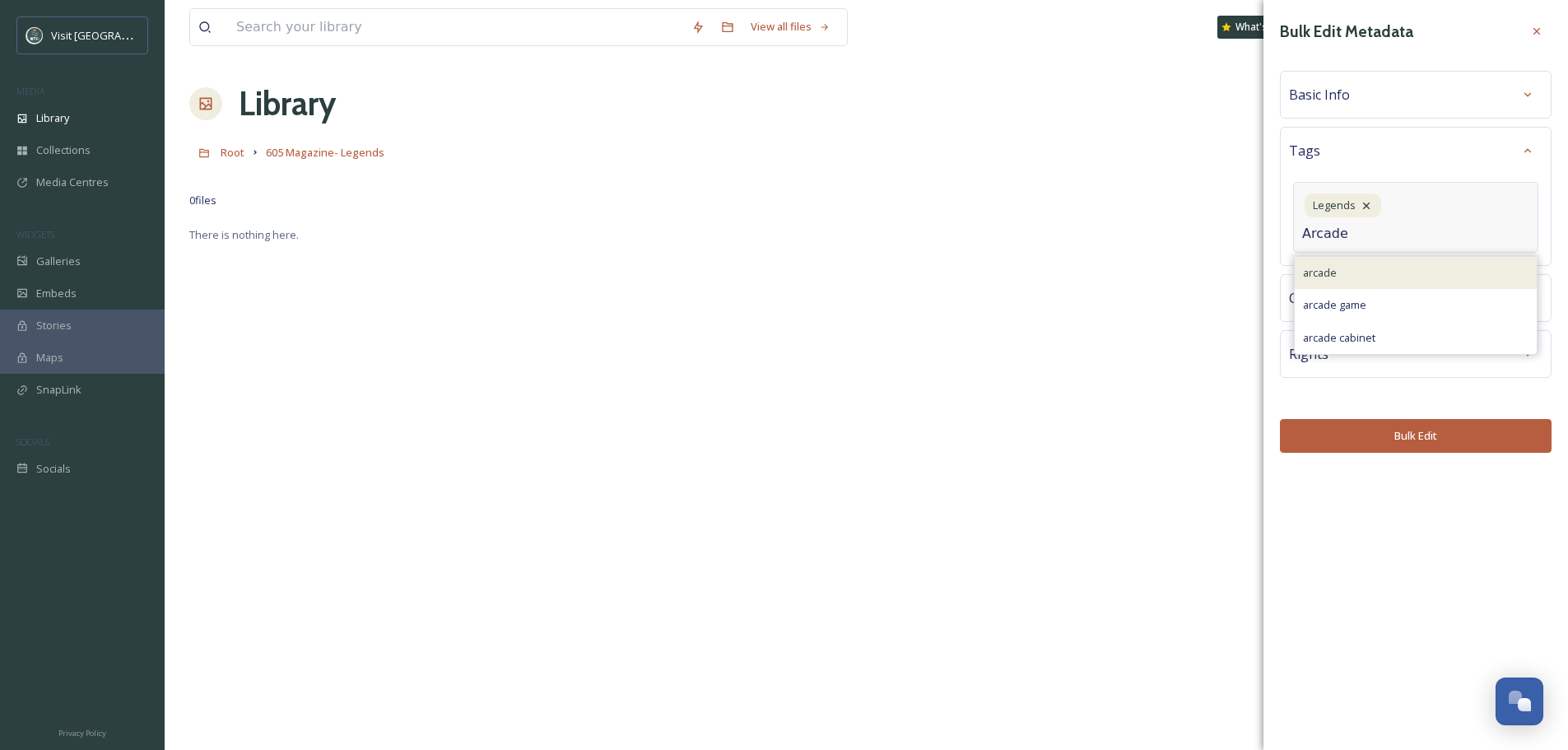
type input "Arcade"
click at [1354, 279] on div "arcade" at bounding box center [1416, 272] width 242 height 32
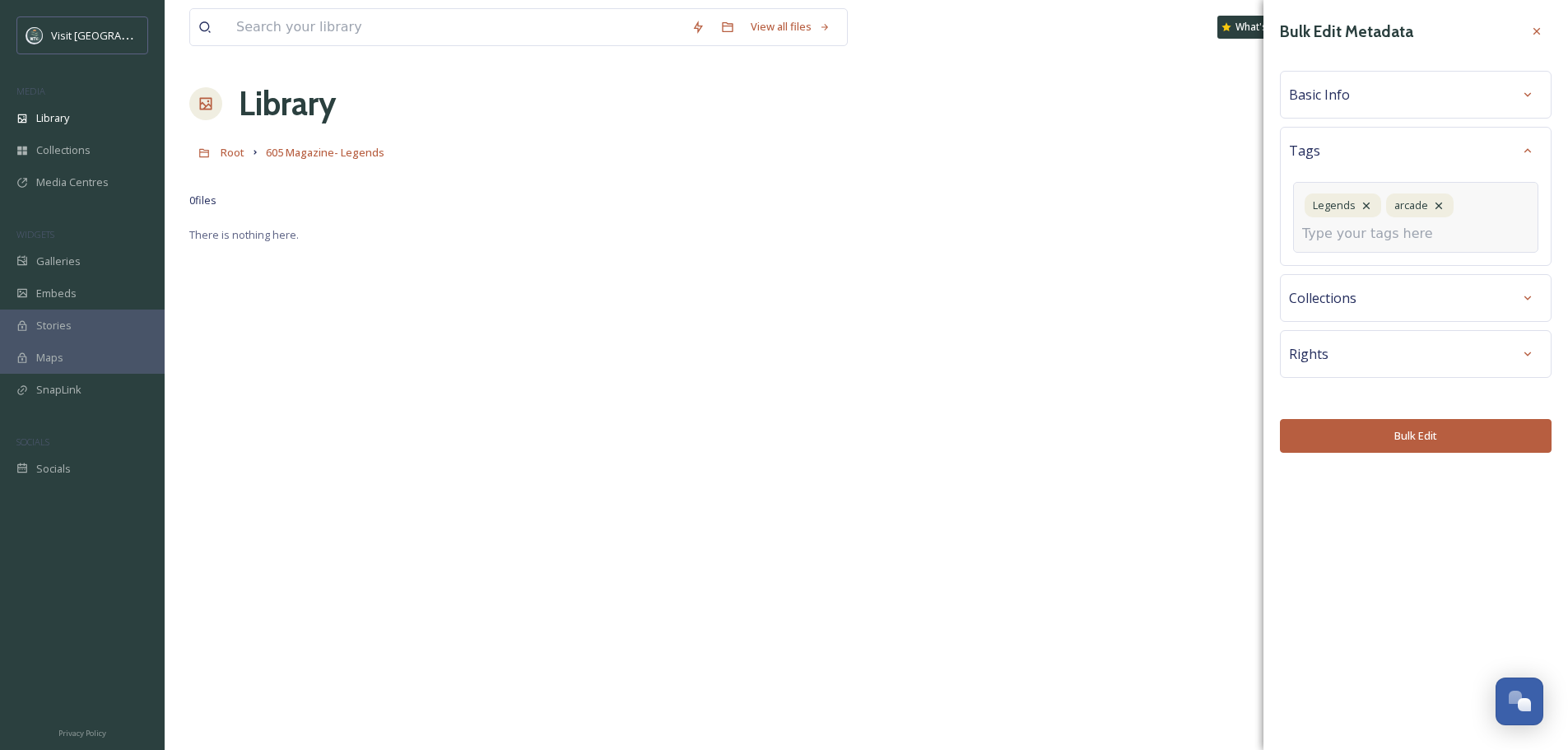
click at [1436, 238] on input at bounding box center [1384, 234] width 165 height 20
type input "family fun"
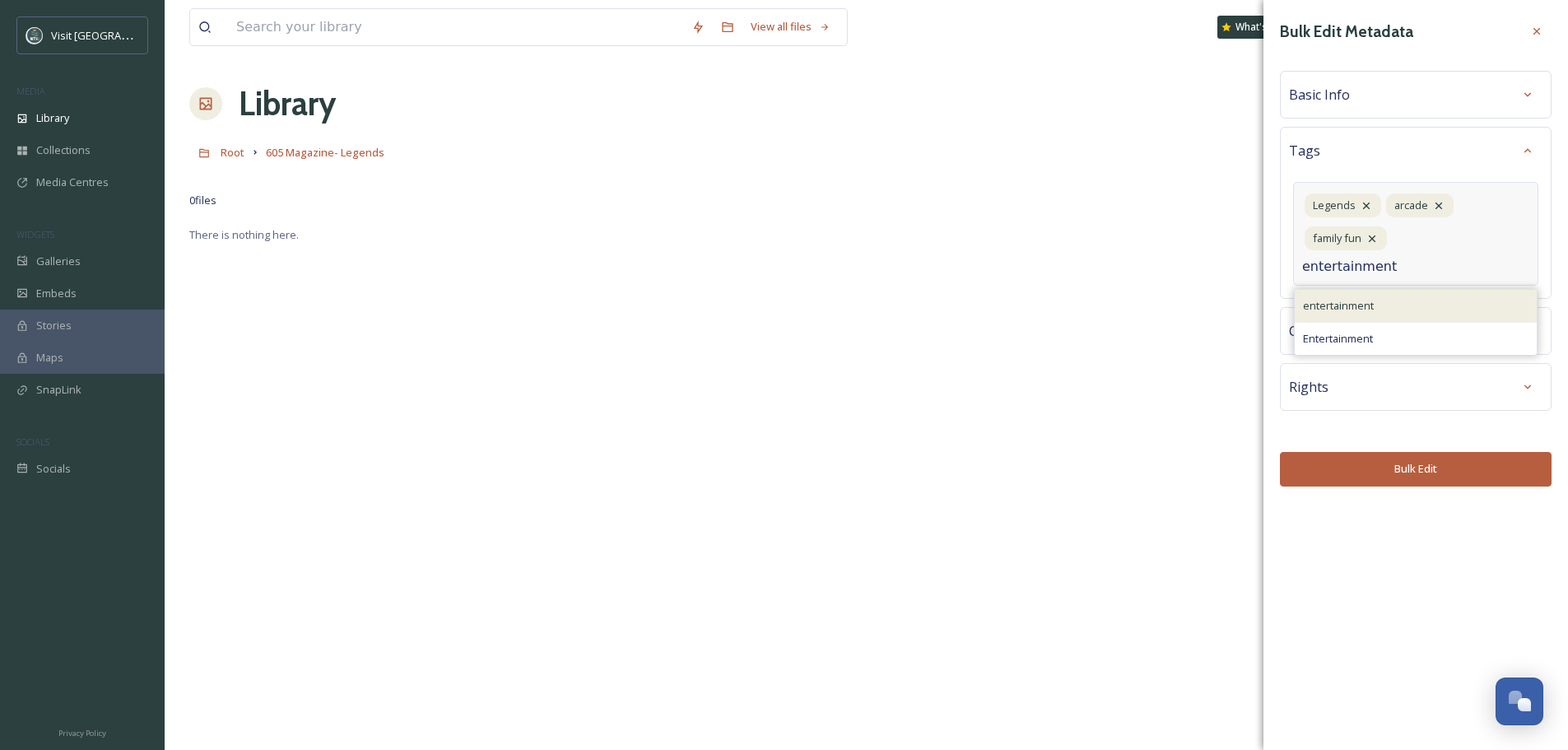
type input "entertainment"
click at [1463, 298] on div "entertainment" at bounding box center [1416, 305] width 242 height 32
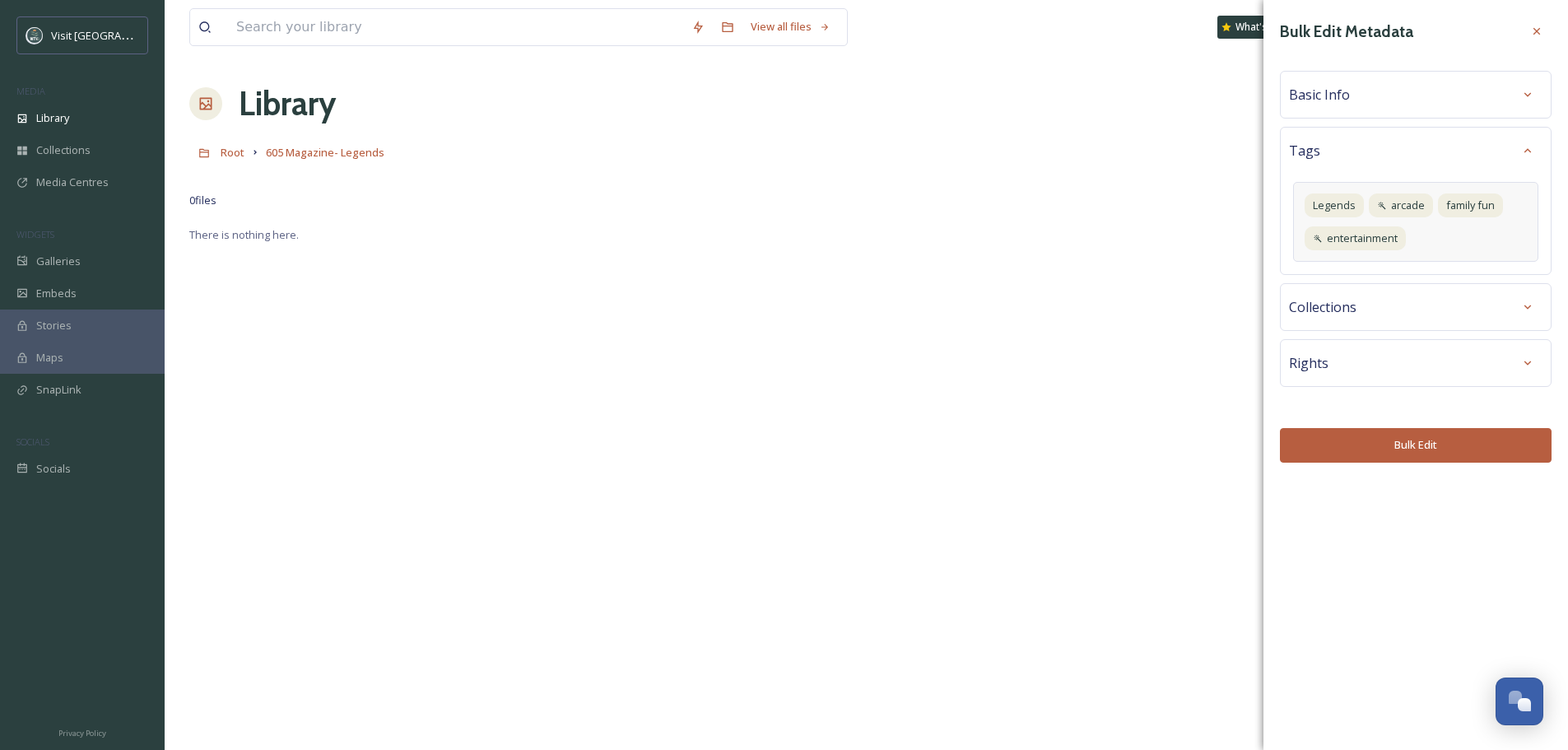
click at [1417, 475] on div "Bulk Edit Metadata Basic Info Tags Legends arcade family fun entertainment Coll…" at bounding box center [1416, 240] width 305 height 479
click at [1478, 450] on button "Bulk Edit" at bounding box center [1416, 445] width 271 height 34
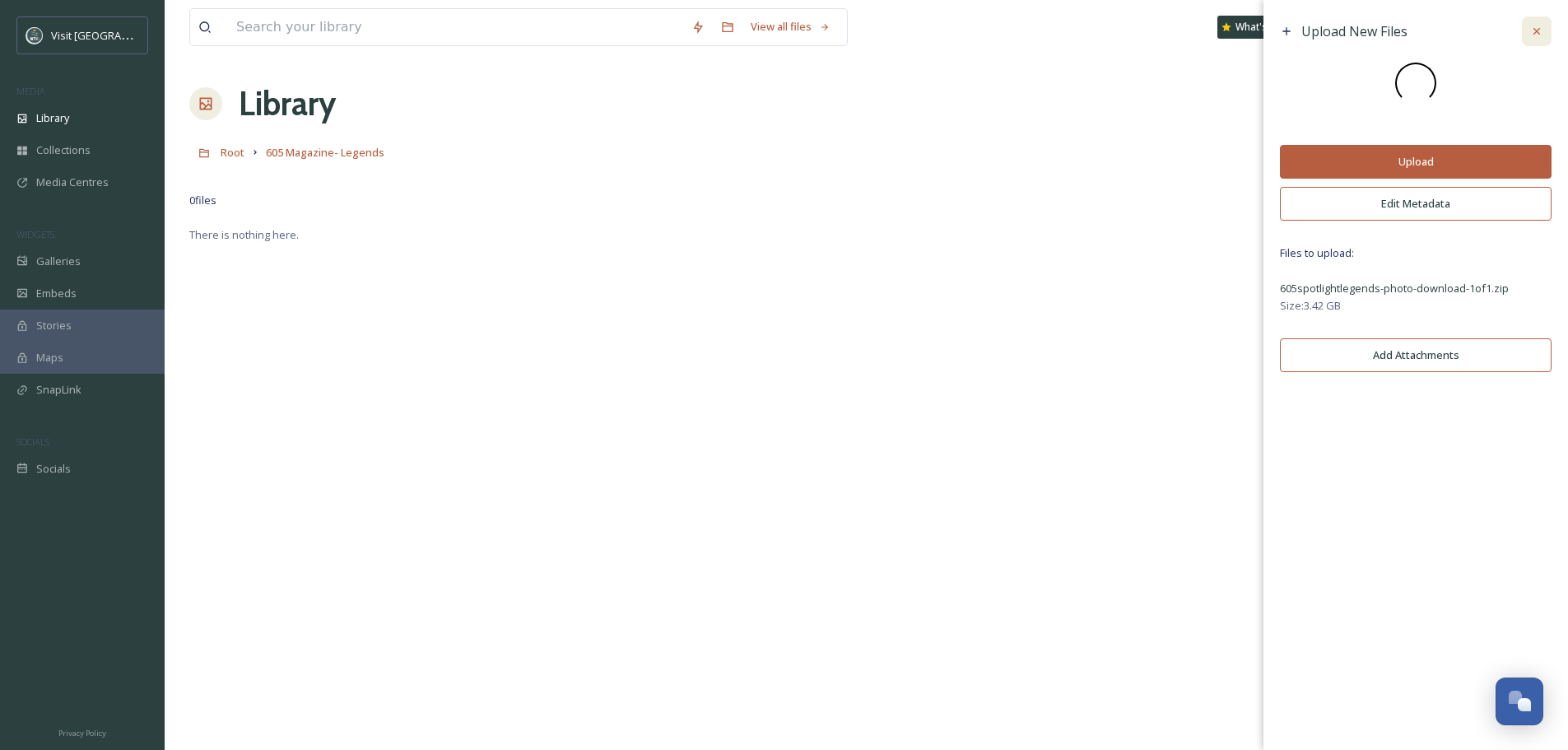
click at [1541, 30] on icon at bounding box center [1536, 31] width 13 height 13
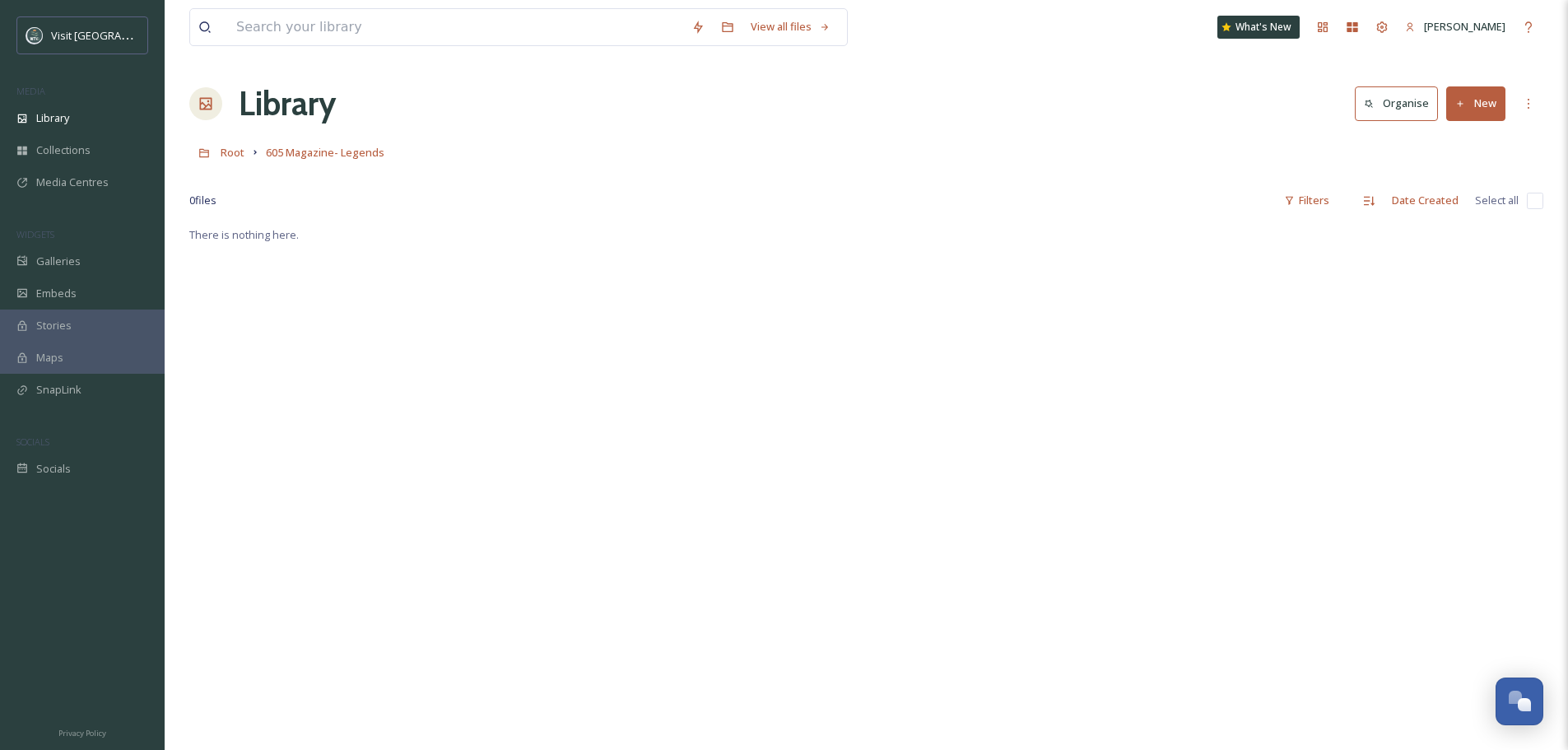
click at [1480, 102] on button "New" at bounding box center [1476, 103] width 59 height 34
click at [1474, 141] on span "File Upload" at bounding box center [1468, 142] width 54 height 16
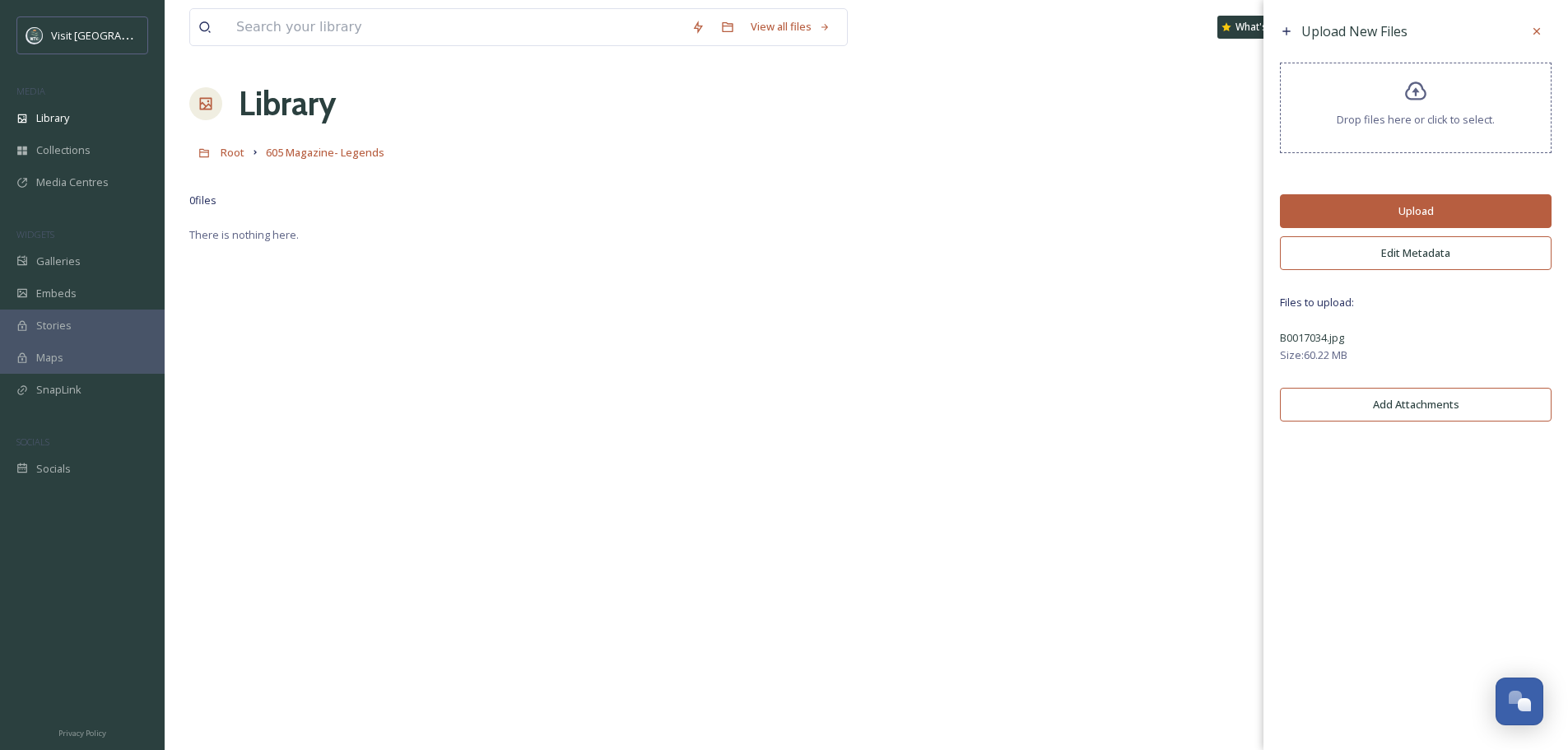
click at [1414, 205] on button "Upload" at bounding box center [1416, 210] width 271 height 34
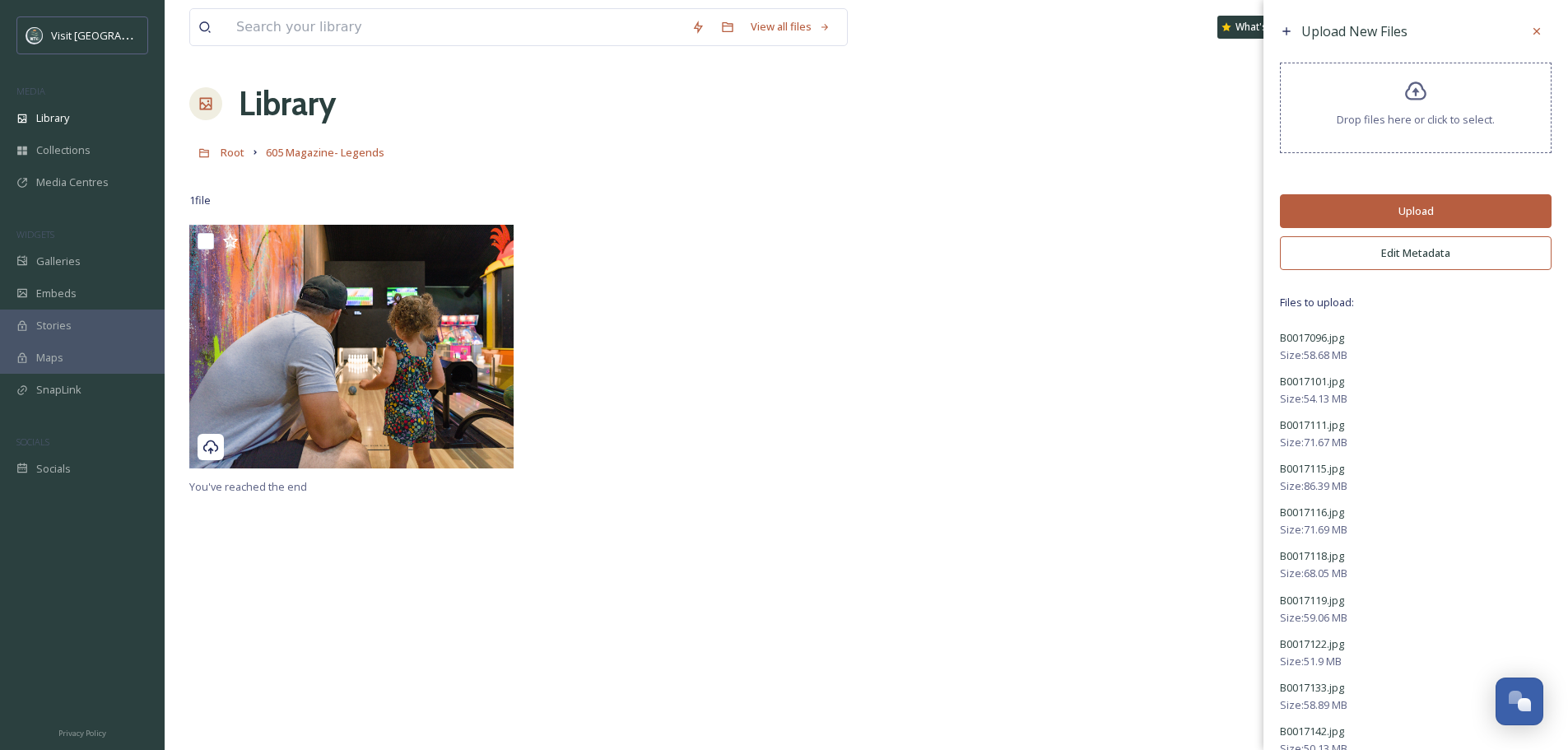
click at [1353, 213] on button "Upload" at bounding box center [1416, 210] width 271 height 34
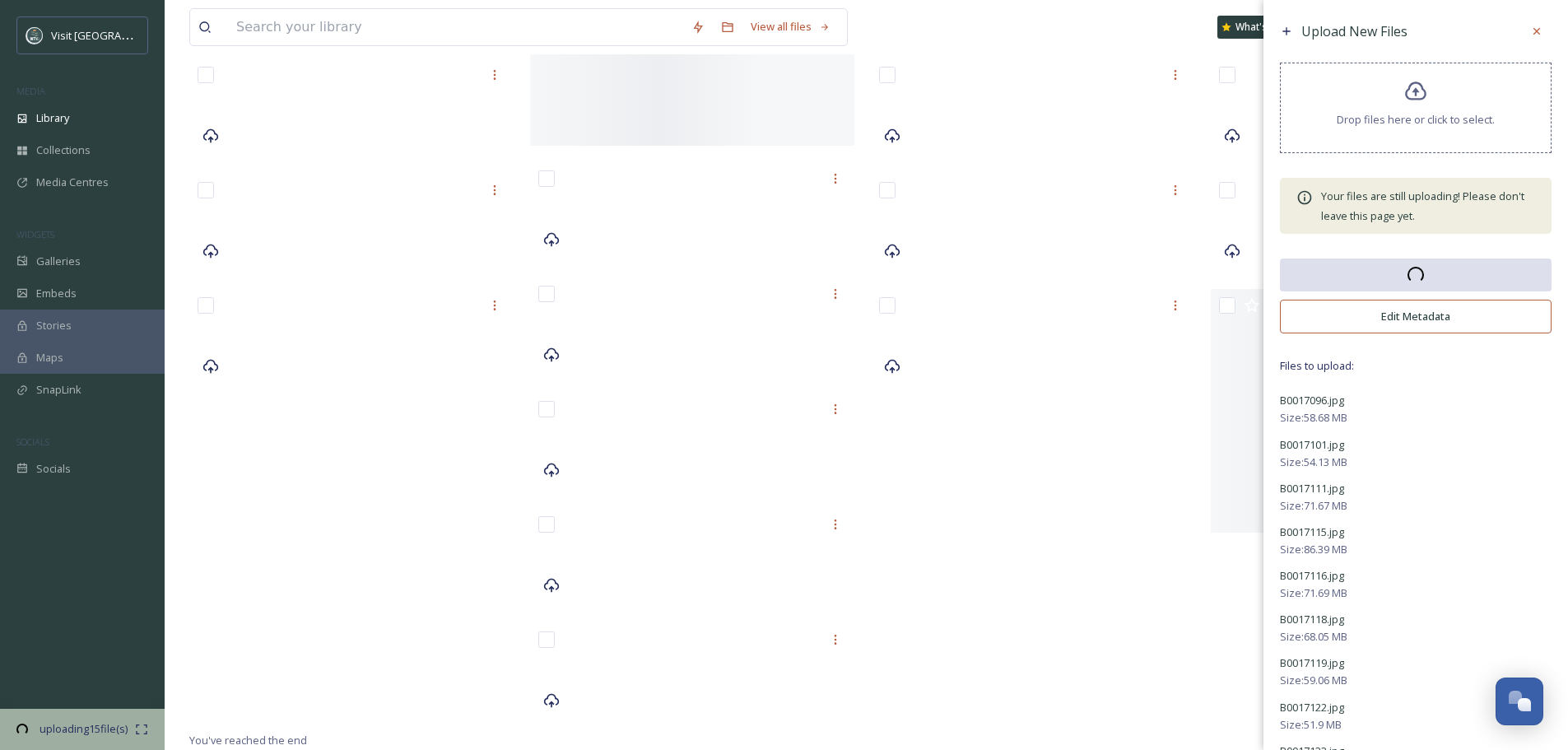
scroll to position [2293, 0]
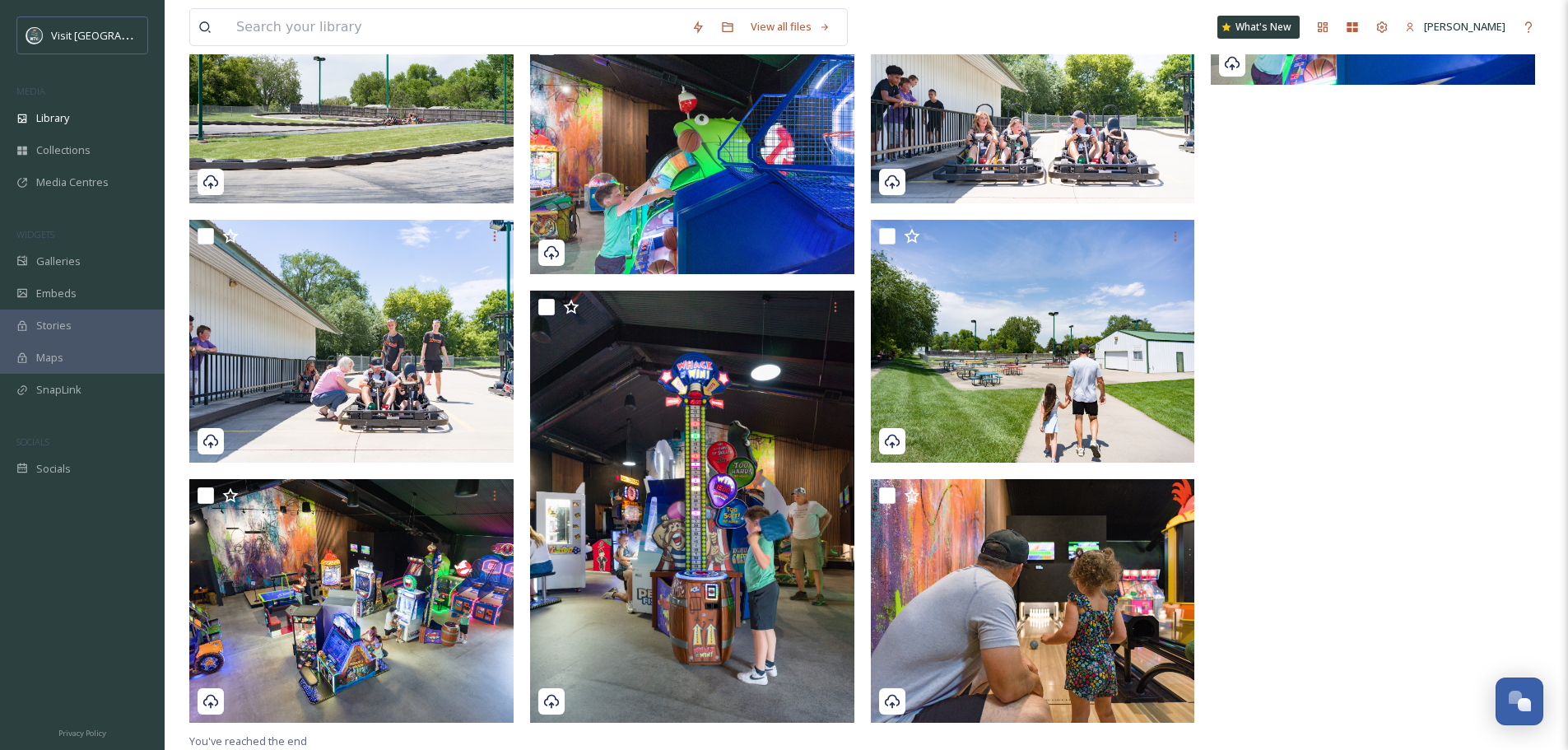
scroll to position [0, 0]
